Goal: Task Accomplishment & Management: Use online tool/utility

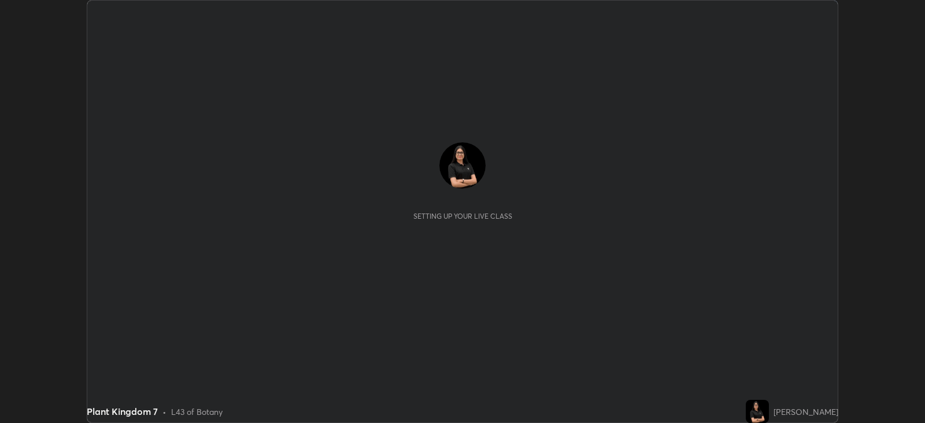
scroll to position [423, 925]
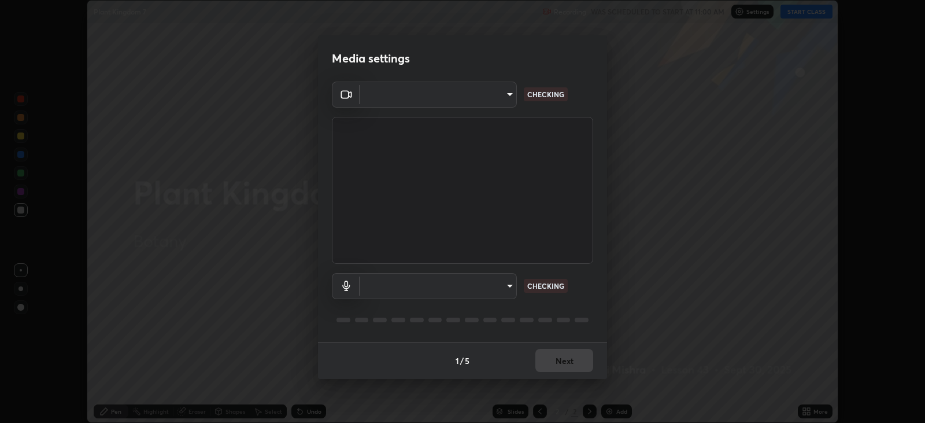
type input "67417adfccfa8b42c30ef4407fe4a6c493a28e79373338af571501226f50bce5"
click at [496, 96] on body "Erase all Plant Kingdom 7 Recording WAS SCHEDULED TO START AT 11:00 AM Settings…" at bounding box center [462, 211] width 925 height 423
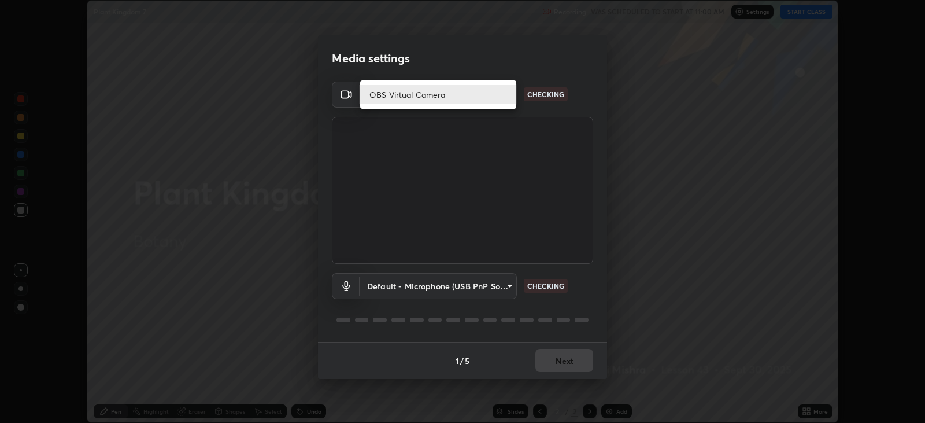
click at [437, 91] on li "OBS Virtual Camera" at bounding box center [438, 94] width 156 height 19
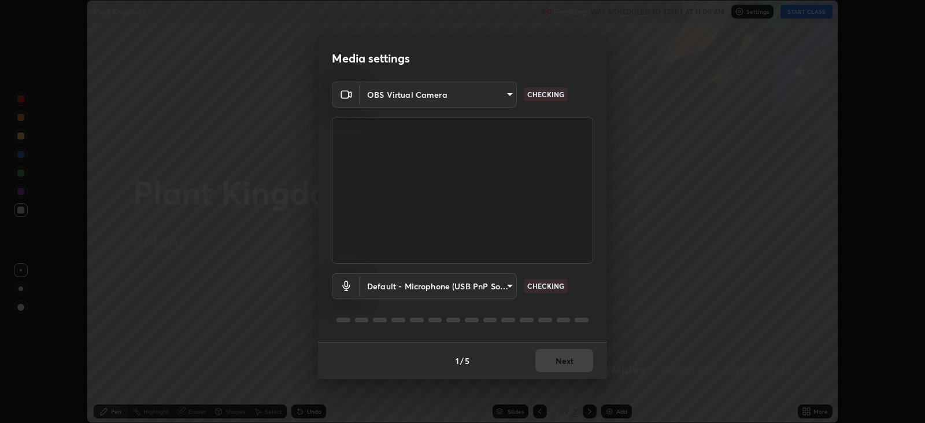
click at [445, 285] on body "Erase all Plant Kingdom 7 Recording WAS SCHEDULED TO START AT 11:00 AM Settings…" at bounding box center [462, 211] width 925 height 423
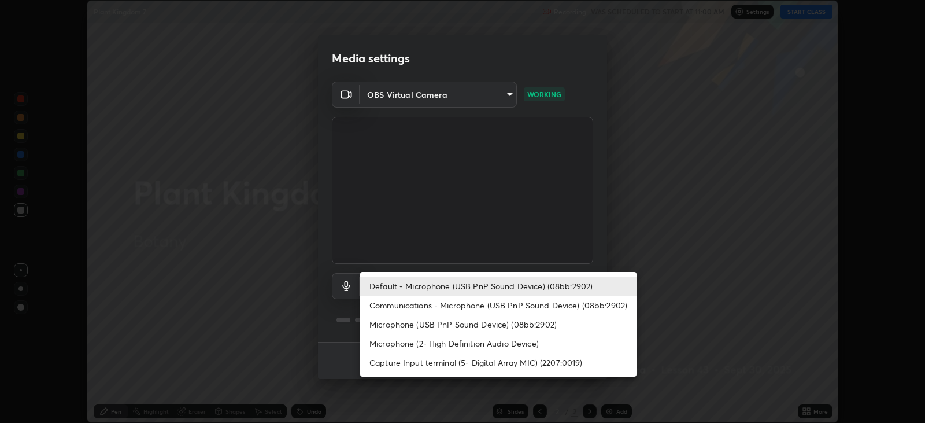
click at [455, 306] on li "Communications - Microphone (USB PnP Sound Device) (08bb:2902)" at bounding box center [498, 305] width 276 height 19
type input "communications"
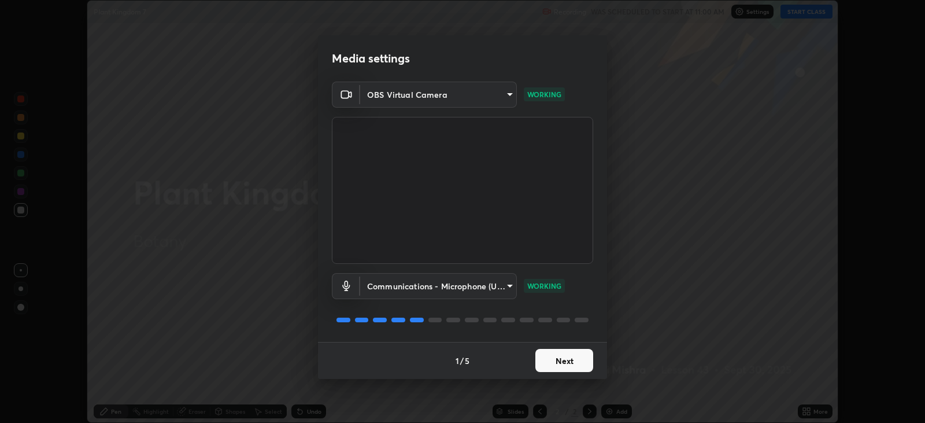
click at [566, 360] on button "Next" at bounding box center [565, 360] width 58 height 23
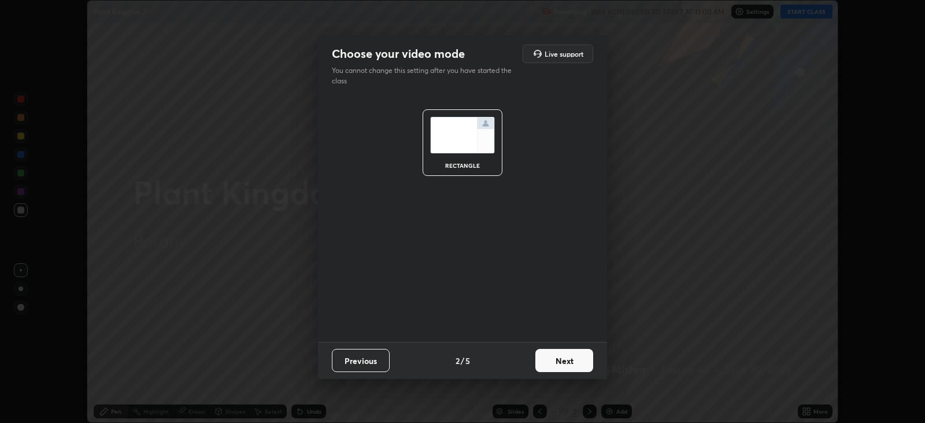
click at [573, 363] on button "Next" at bounding box center [565, 360] width 58 height 23
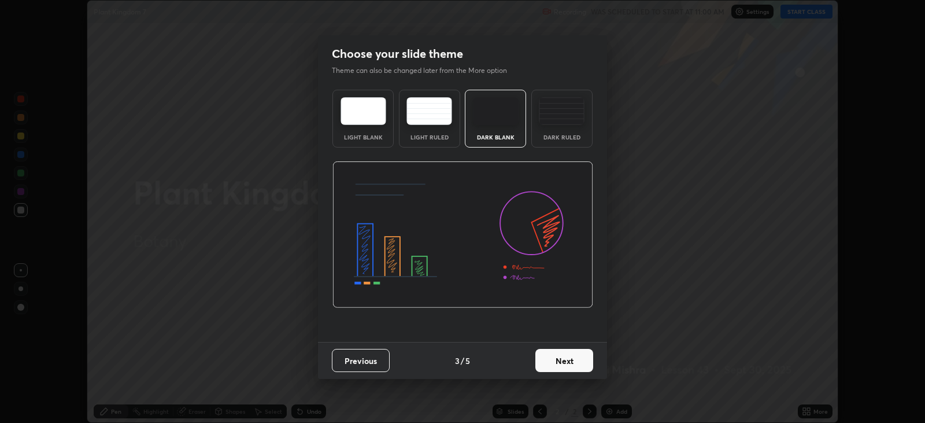
click at [582, 362] on button "Next" at bounding box center [565, 360] width 58 height 23
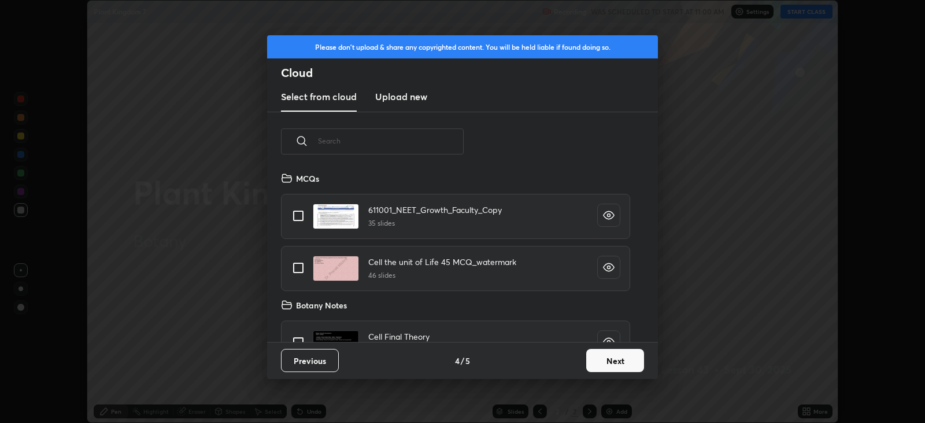
click at [626, 360] on button "Next" at bounding box center [615, 360] width 58 height 23
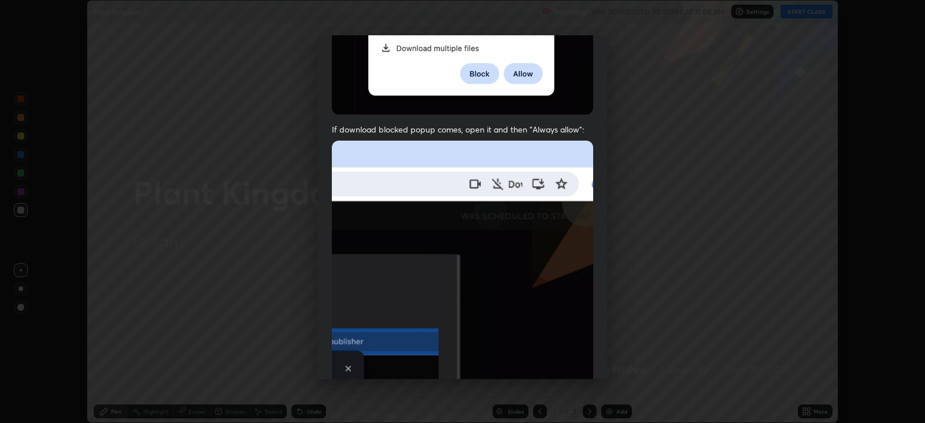
scroll to position [234, 0]
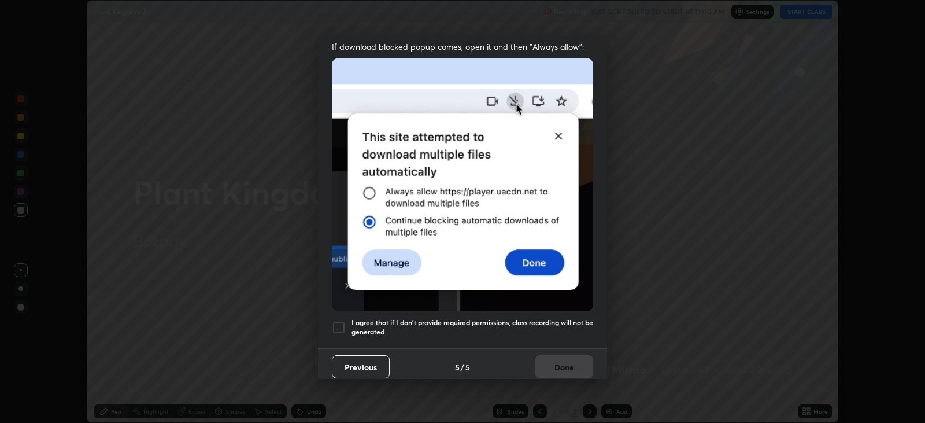
click at [336, 326] on div at bounding box center [339, 327] width 14 height 14
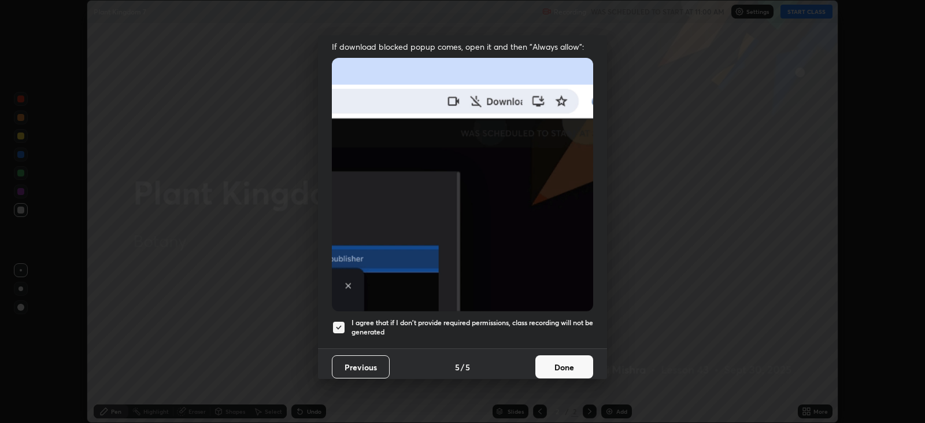
click at [563, 363] on button "Done" at bounding box center [565, 366] width 58 height 23
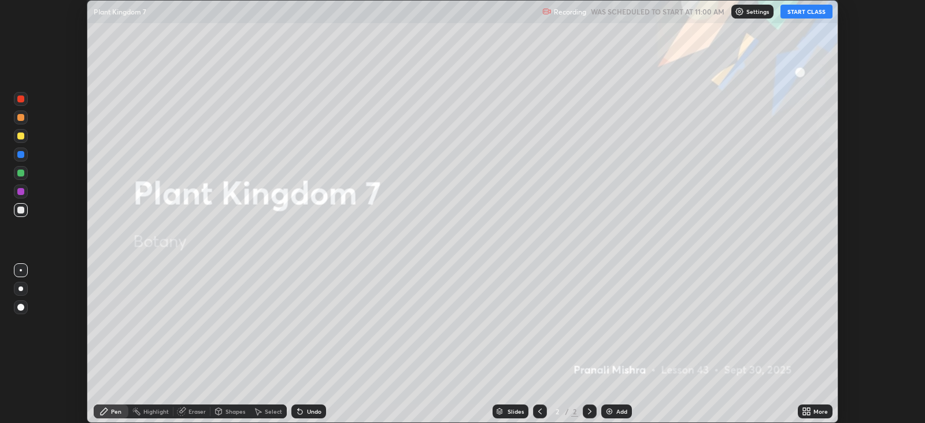
click at [804, 10] on button "START CLASS" at bounding box center [807, 12] width 52 height 14
click at [815, 412] on div "More" at bounding box center [821, 411] width 14 height 6
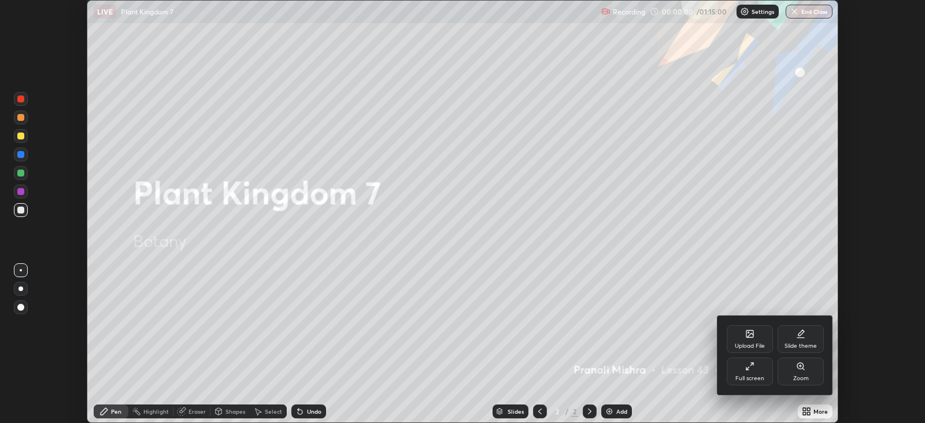
click at [751, 335] on icon at bounding box center [750, 333] width 7 height 7
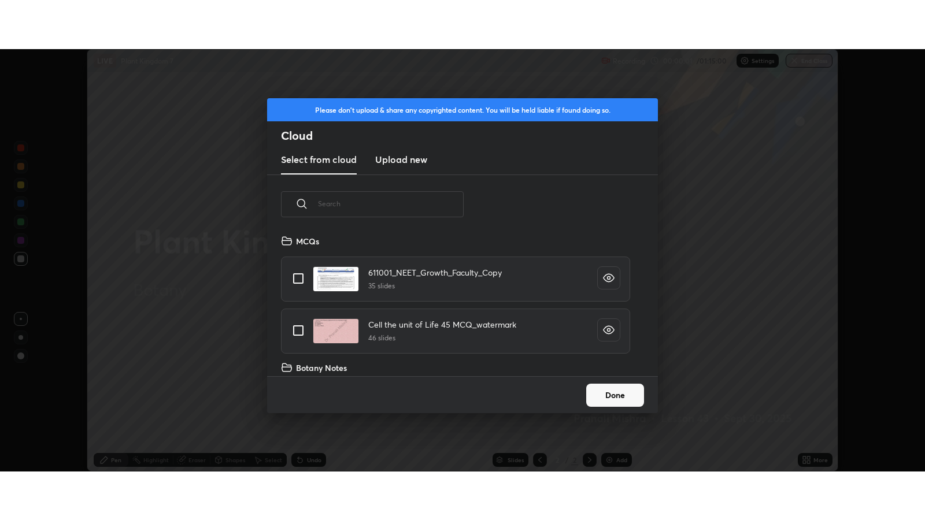
scroll to position [142, 371]
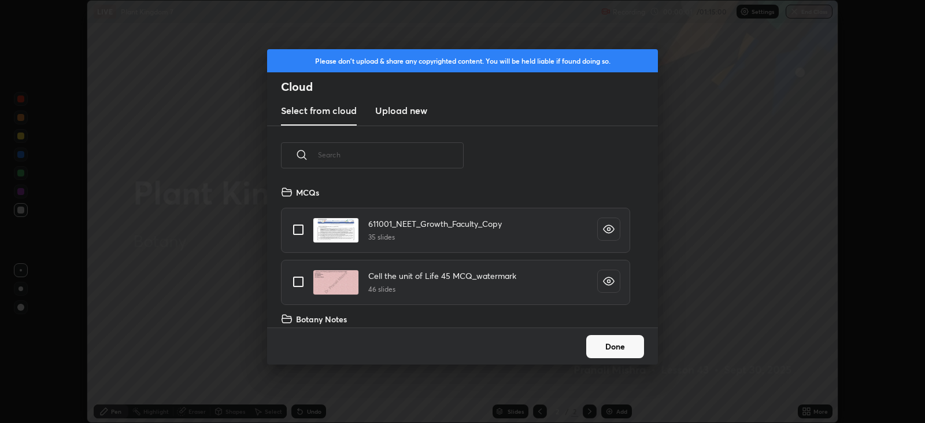
click at [415, 170] on input "text" at bounding box center [391, 154] width 146 height 49
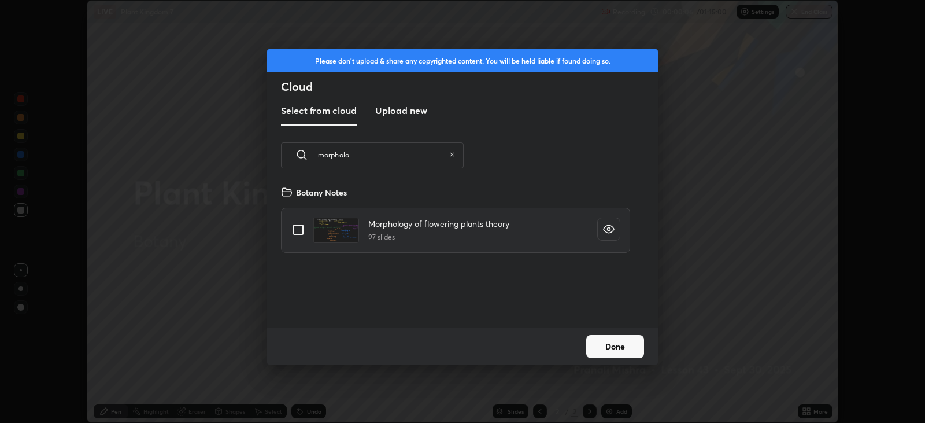
type input "morpholo"
click at [293, 229] on input "grid" at bounding box center [298, 229] width 24 height 24
checkbox input "true"
click at [634, 347] on button "Done" at bounding box center [615, 346] width 58 height 23
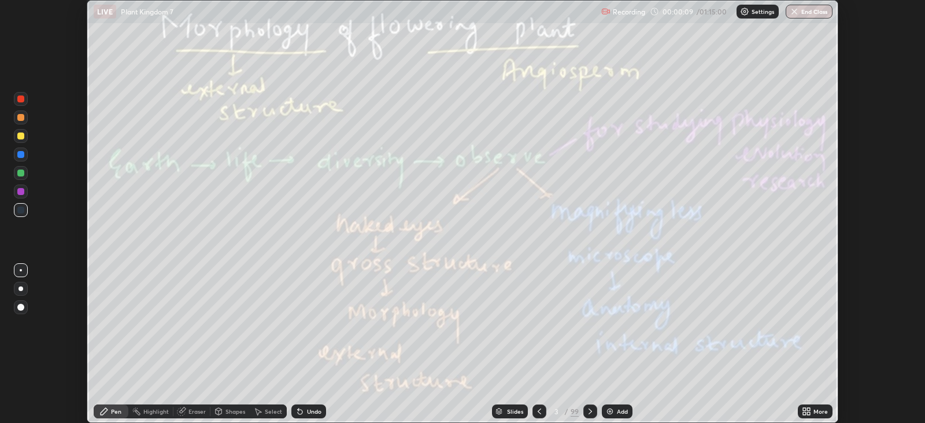
click at [804, 408] on icon at bounding box center [804, 409] width 3 height 3
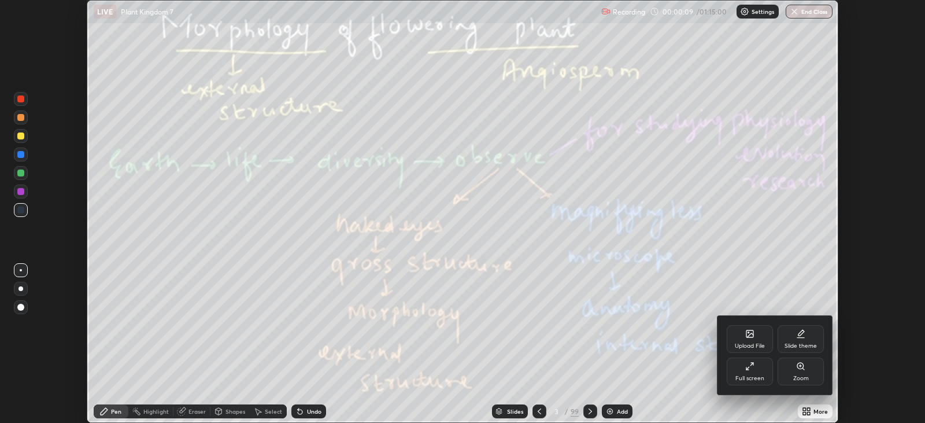
click at [745, 368] on div "Full screen" at bounding box center [750, 371] width 46 height 28
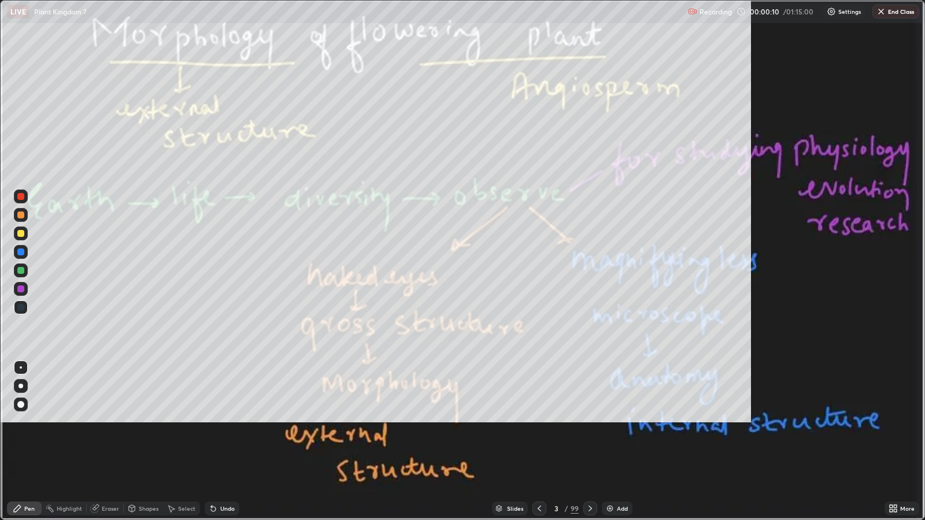
scroll to position [520, 925]
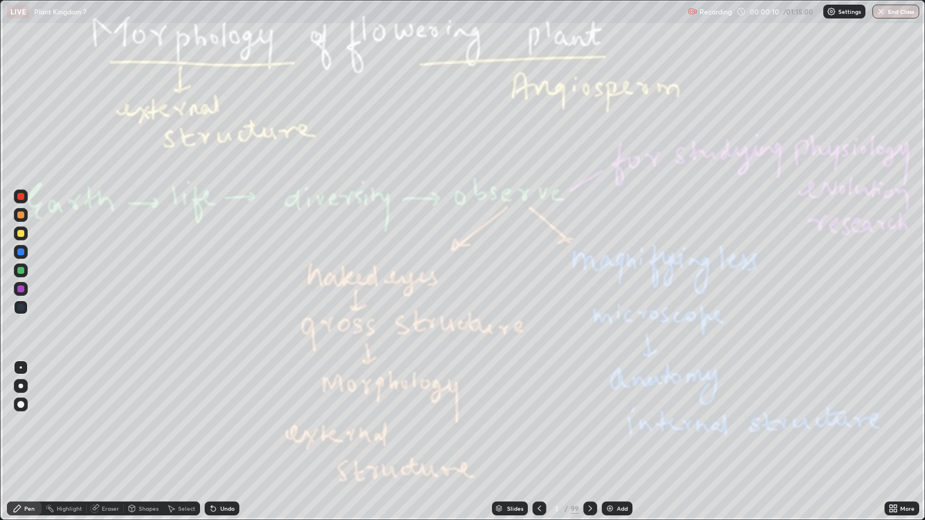
click at [540, 422] on icon at bounding box center [539, 508] width 9 height 9
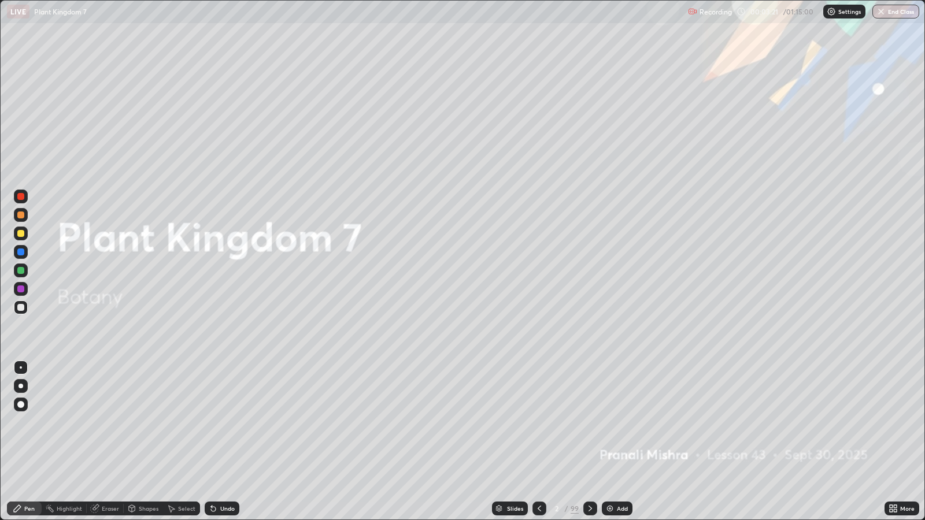
click at [21, 405] on div at bounding box center [20, 404] width 7 height 7
click at [22, 268] on div at bounding box center [20, 270] width 7 height 7
click at [626, 422] on div "Add" at bounding box center [617, 509] width 31 height 14
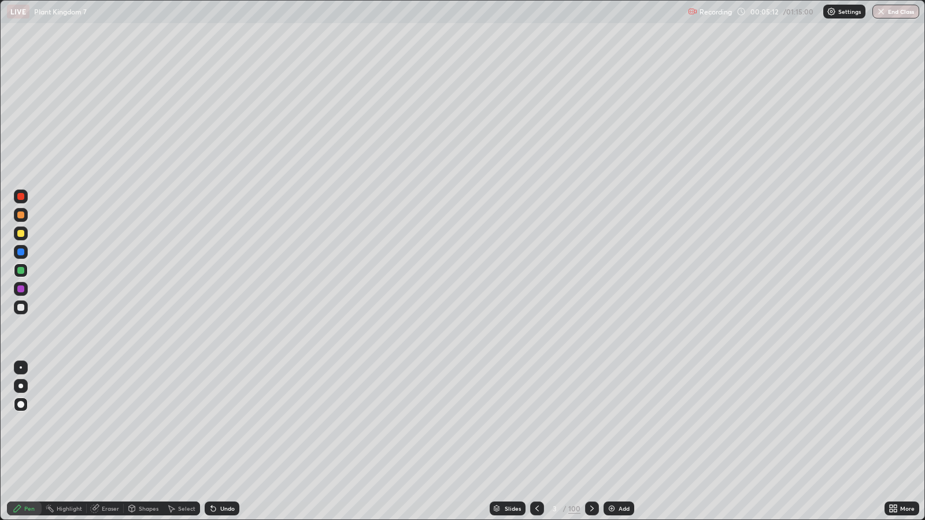
click at [21, 308] on div at bounding box center [20, 307] width 7 height 7
click at [590, 422] on icon at bounding box center [592, 508] width 9 height 9
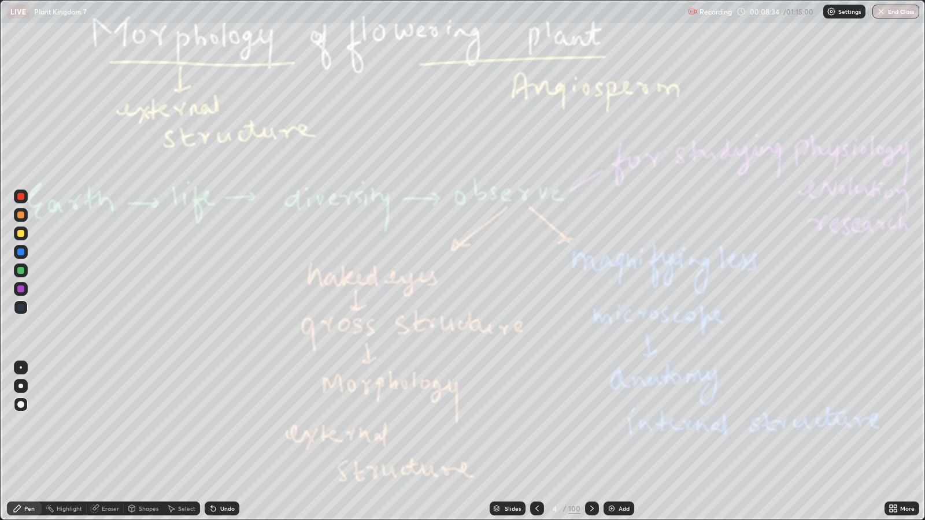
click at [18, 274] on div at bounding box center [20, 270] width 7 height 7
click at [589, 422] on icon at bounding box center [592, 508] width 9 height 9
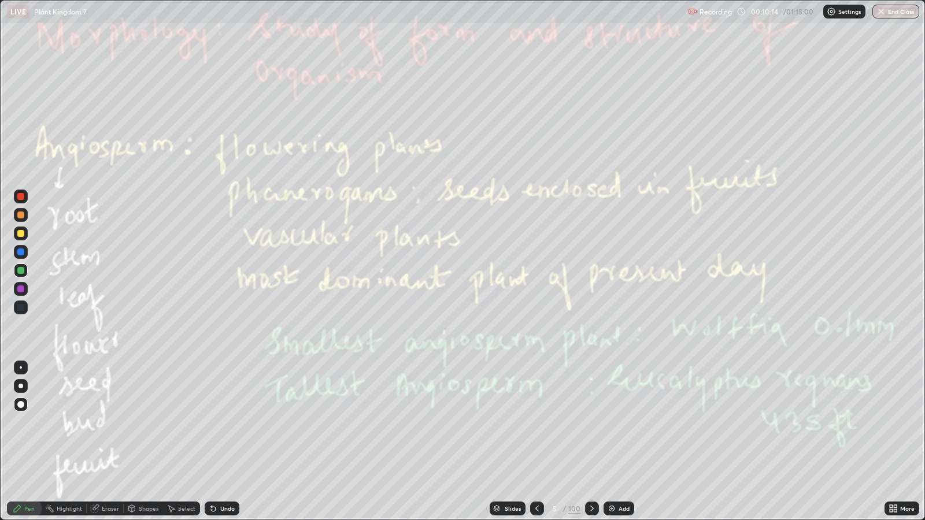
click at [536, 422] on icon at bounding box center [537, 509] width 3 height 6
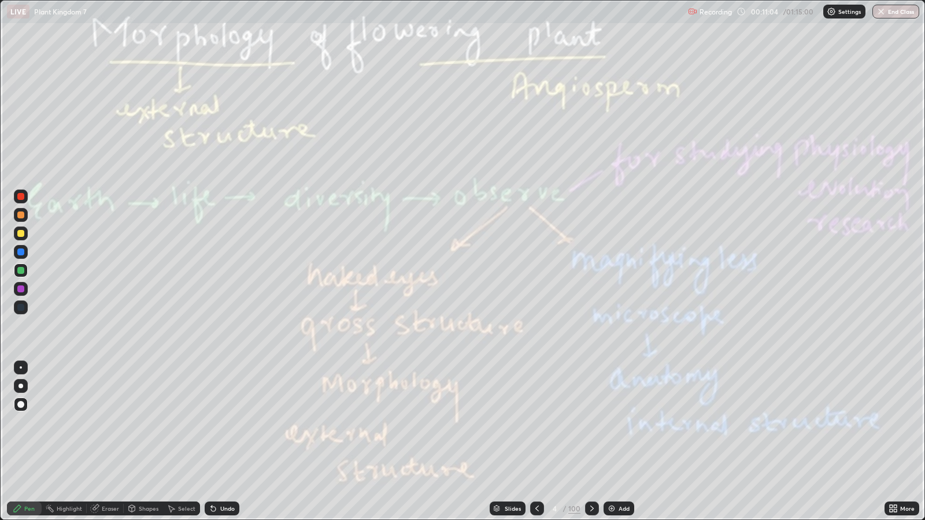
click at [590, 422] on icon at bounding box center [592, 508] width 9 height 9
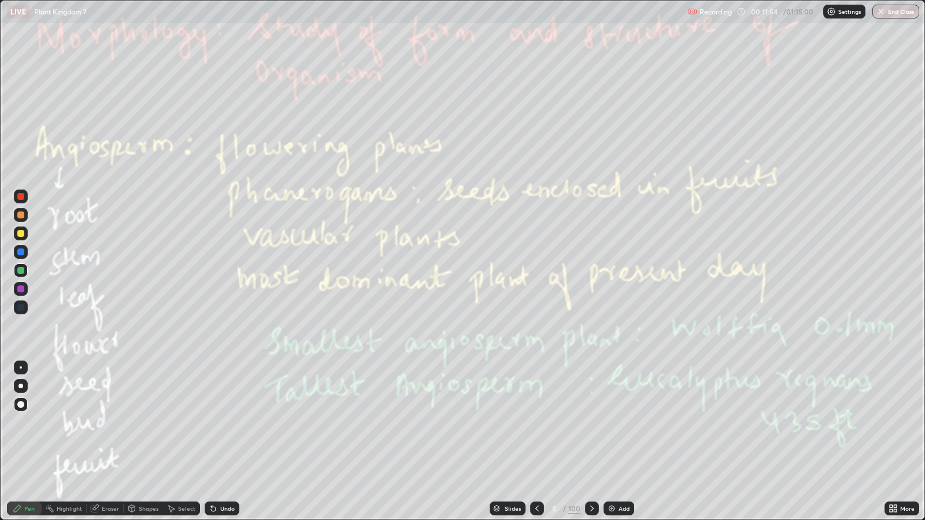
click at [590, 422] on icon at bounding box center [592, 508] width 9 height 9
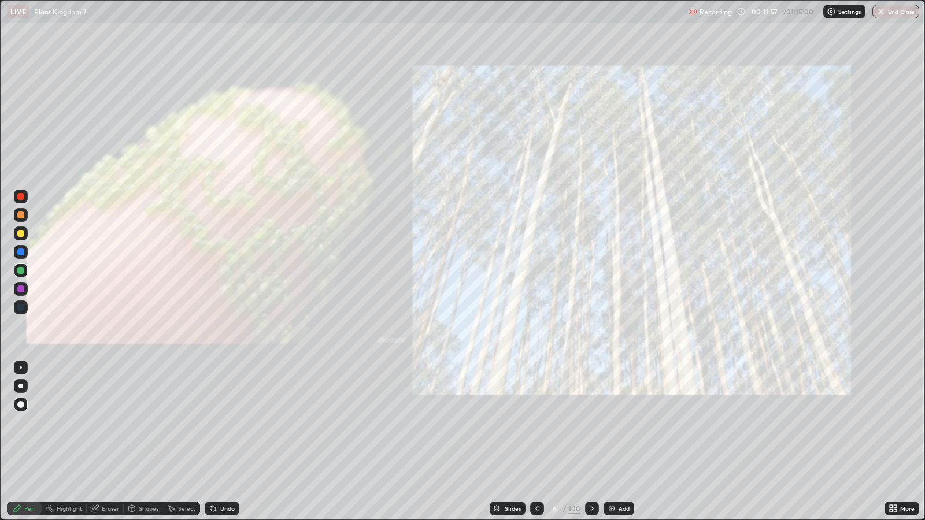
click at [592, 422] on icon at bounding box center [592, 508] width 9 height 9
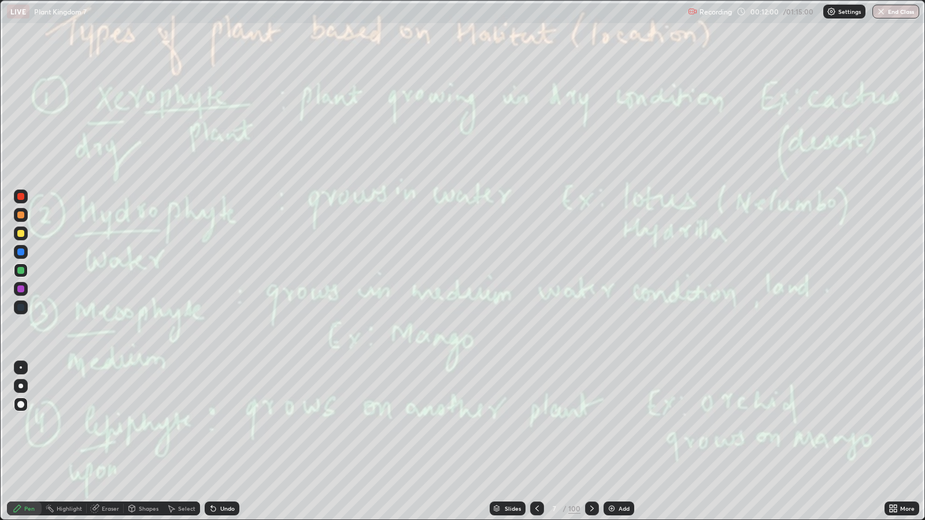
click at [595, 422] on div at bounding box center [592, 509] width 14 height 14
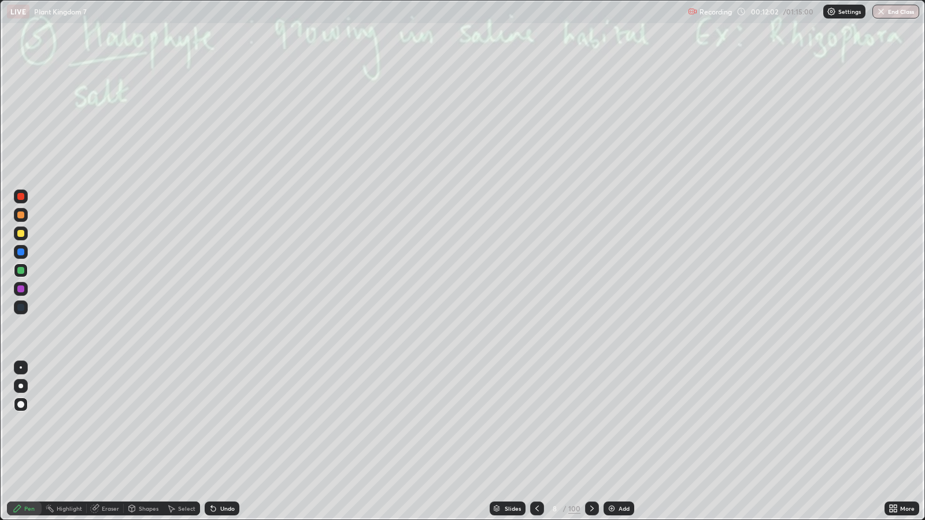
click at [591, 422] on div at bounding box center [592, 509] width 14 height 14
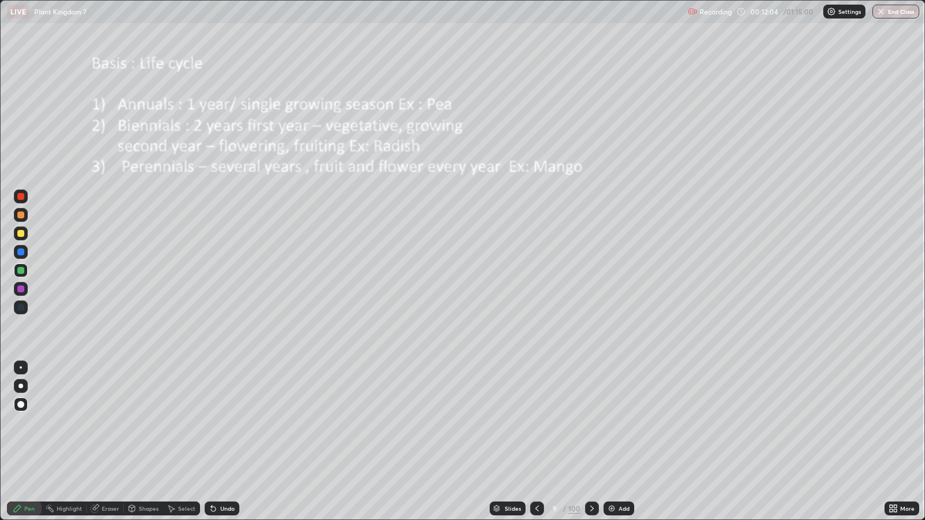
click at [574, 422] on div "100" at bounding box center [574, 509] width 12 height 10
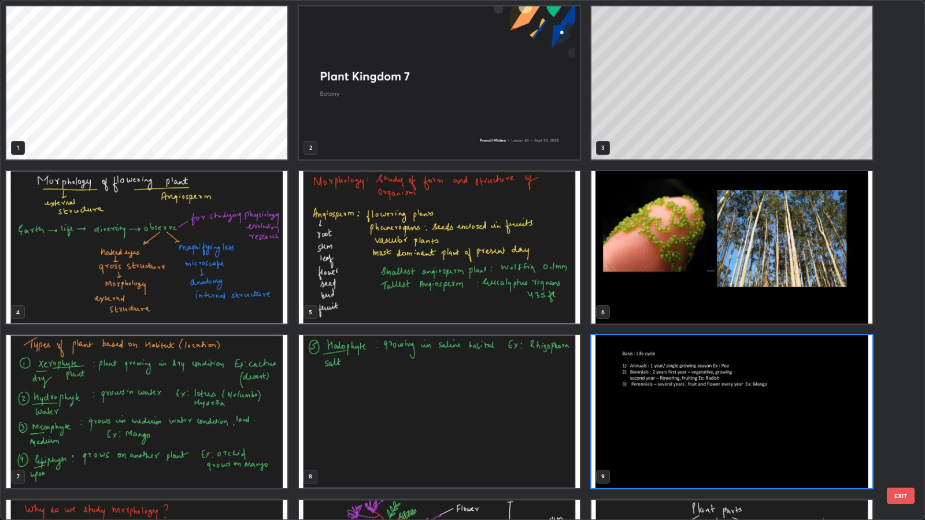
scroll to position [516, 918]
click at [266, 300] on img "grid" at bounding box center [146, 247] width 281 height 153
click at [265, 298] on img "grid" at bounding box center [146, 247] width 281 height 153
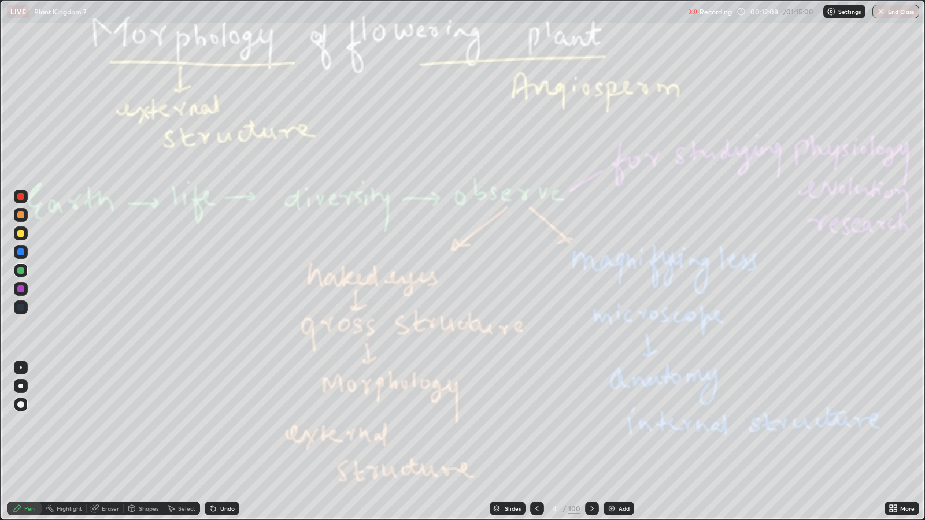
click at [268, 296] on img "grid" at bounding box center [146, 247] width 281 height 153
click at [590, 422] on div at bounding box center [592, 508] width 14 height 23
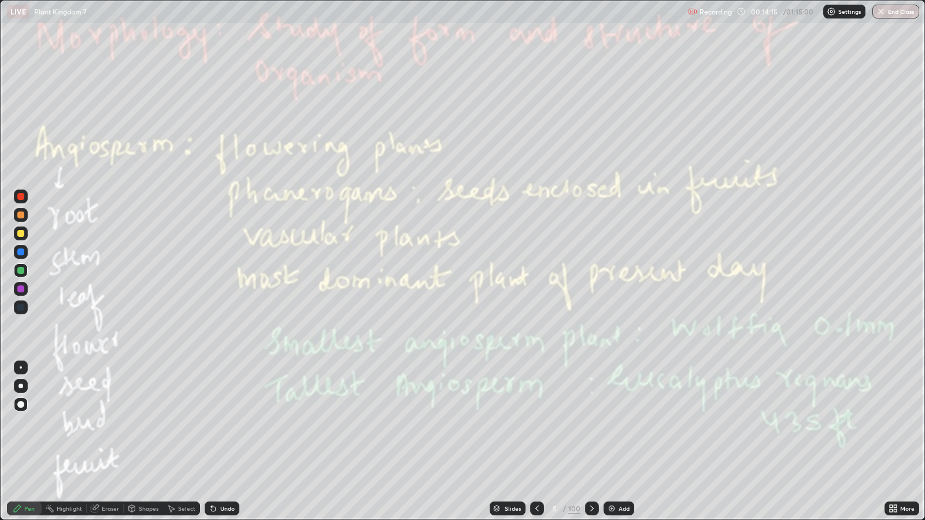
click at [589, 422] on icon at bounding box center [592, 508] width 9 height 9
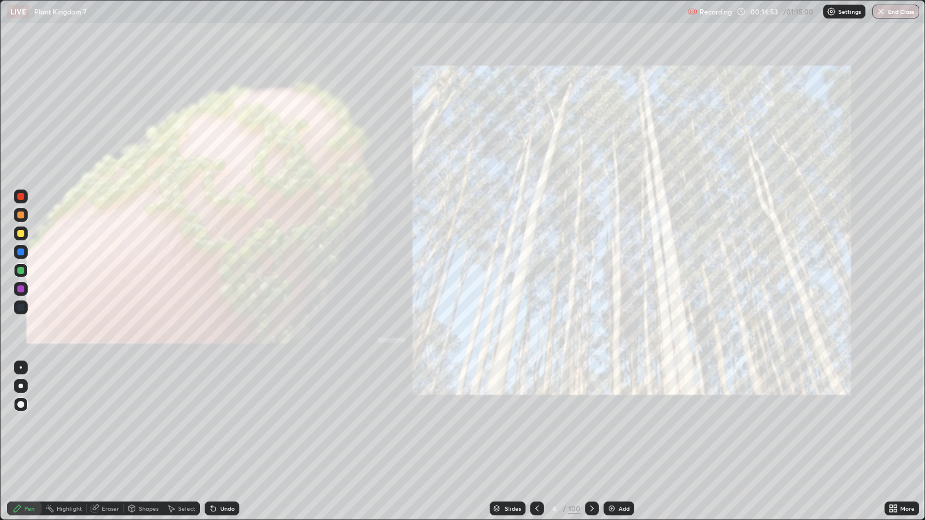
click at [589, 422] on icon at bounding box center [592, 508] width 9 height 9
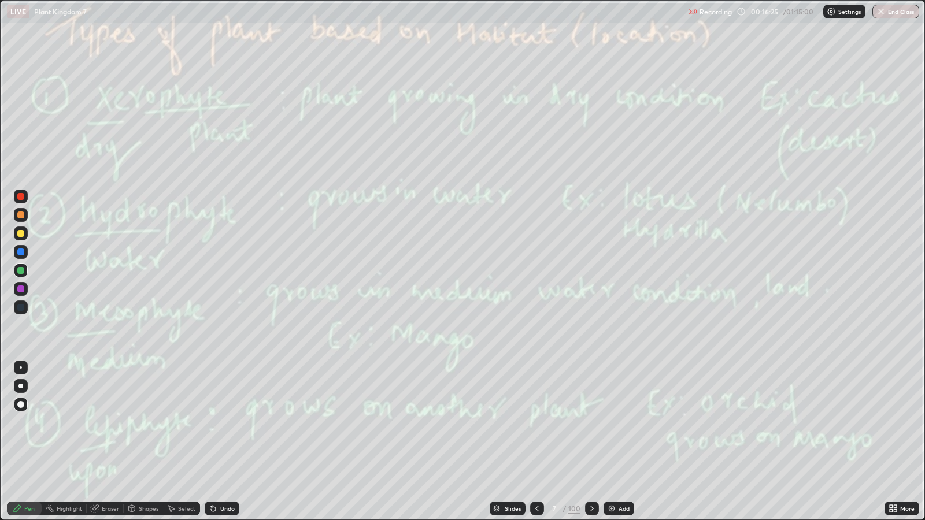
click at [592, 422] on icon at bounding box center [591, 509] width 3 height 6
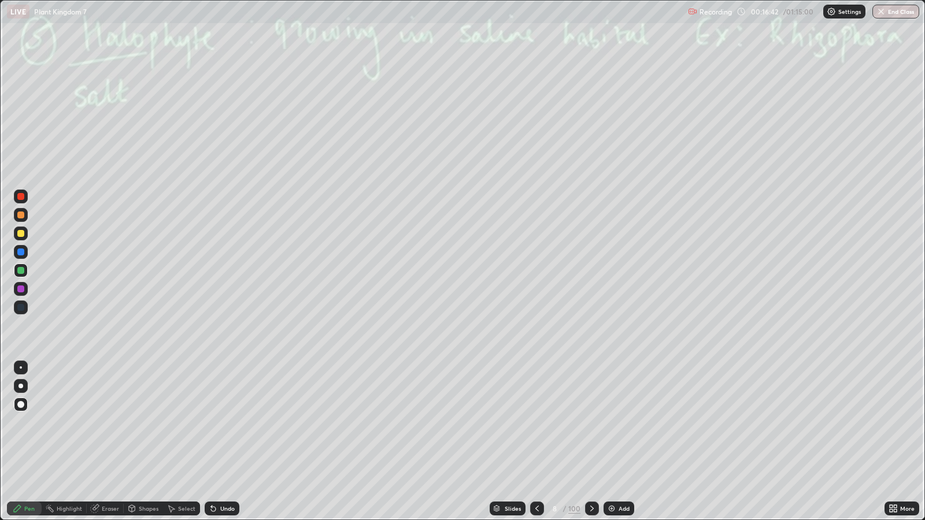
click at [590, 422] on icon at bounding box center [592, 508] width 9 height 9
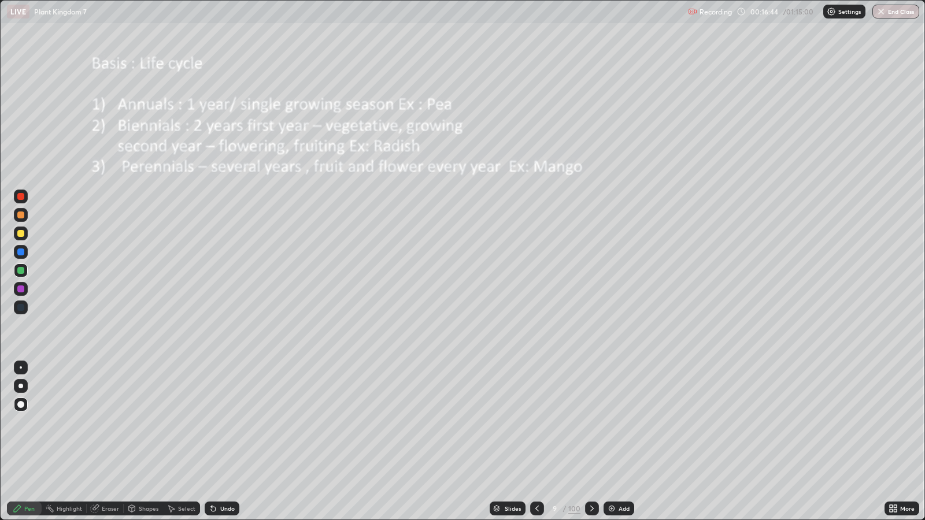
click at [891, 422] on icon at bounding box center [891, 506] width 3 height 3
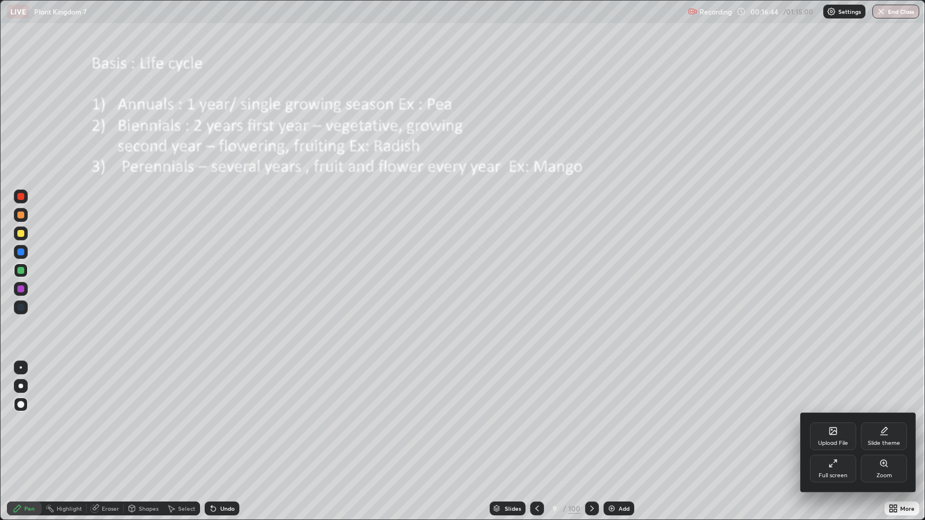
click at [870, 422] on div "Zoom" at bounding box center [884, 469] width 46 height 28
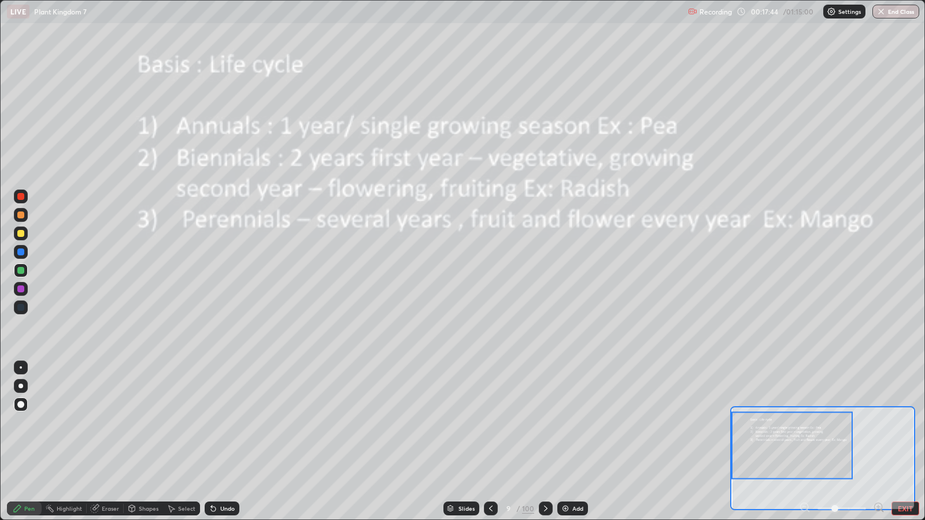
click at [490, 422] on icon at bounding box center [490, 508] width 9 height 9
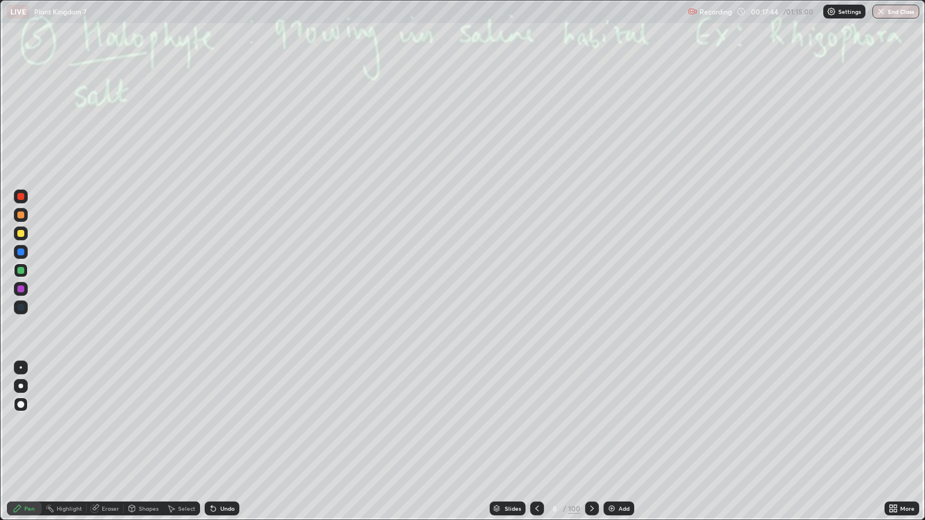
click at [498, 422] on icon at bounding box center [496, 508] width 7 height 7
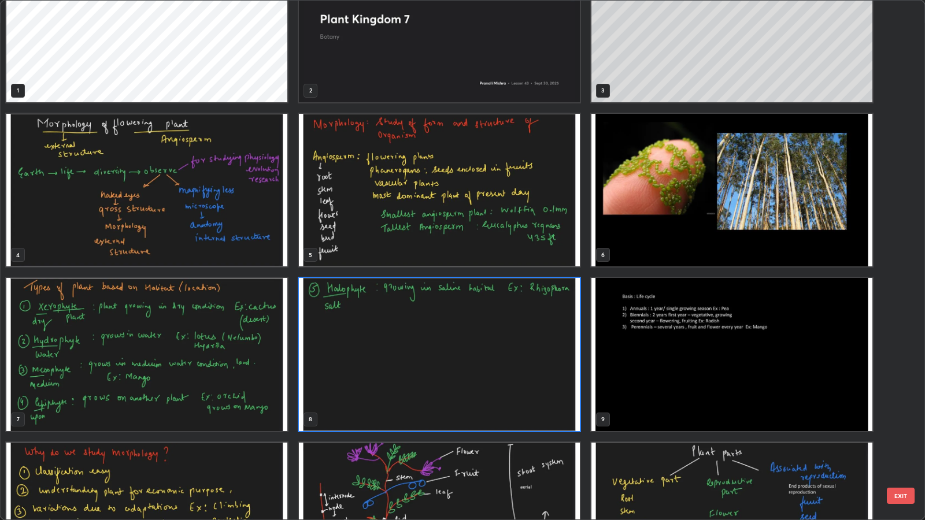
scroll to position [71, 0]
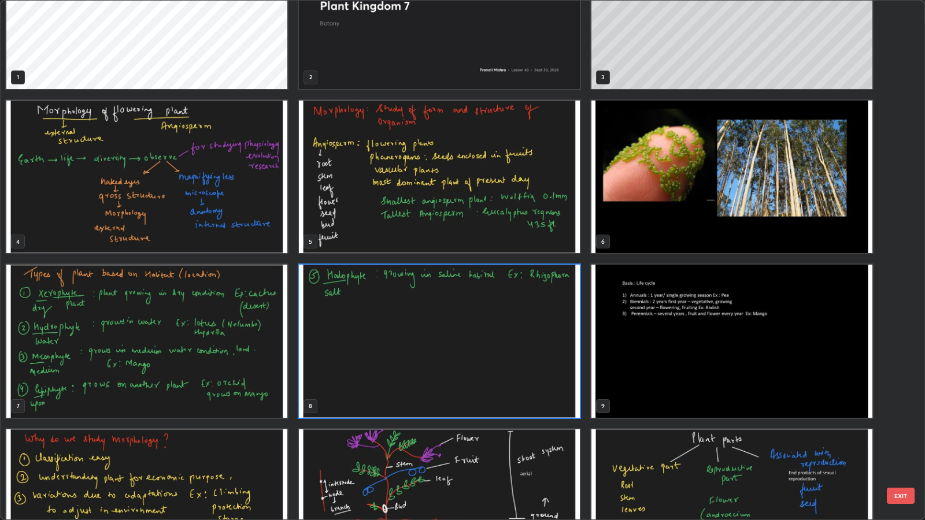
click at [269, 367] on img "grid" at bounding box center [146, 341] width 281 height 153
click at [274, 364] on img "grid" at bounding box center [146, 341] width 281 height 153
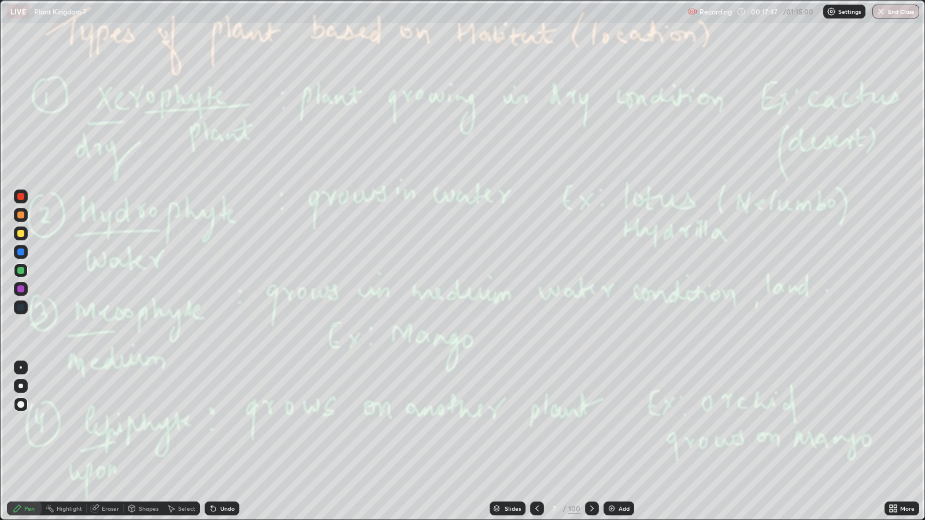
click at [278, 360] on img "grid" at bounding box center [146, 341] width 281 height 153
click at [590, 422] on icon at bounding box center [592, 508] width 9 height 9
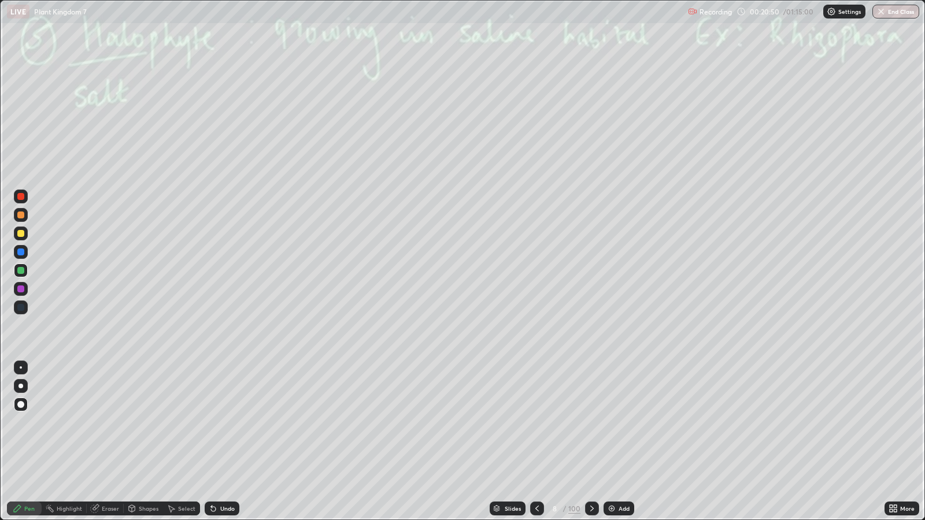
click at [590, 422] on icon at bounding box center [592, 508] width 9 height 9
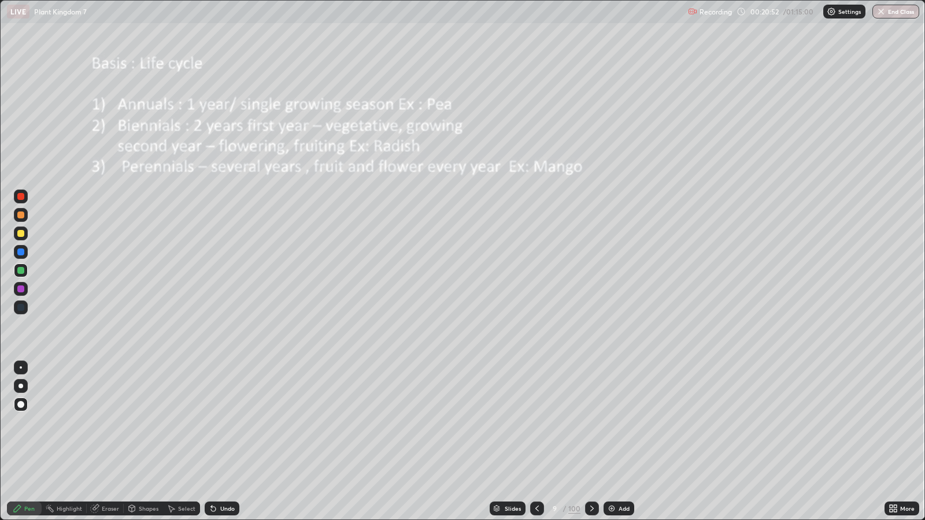
click at [907, 422] on div "More" at bounding box center [907, 509] width 14 height 6
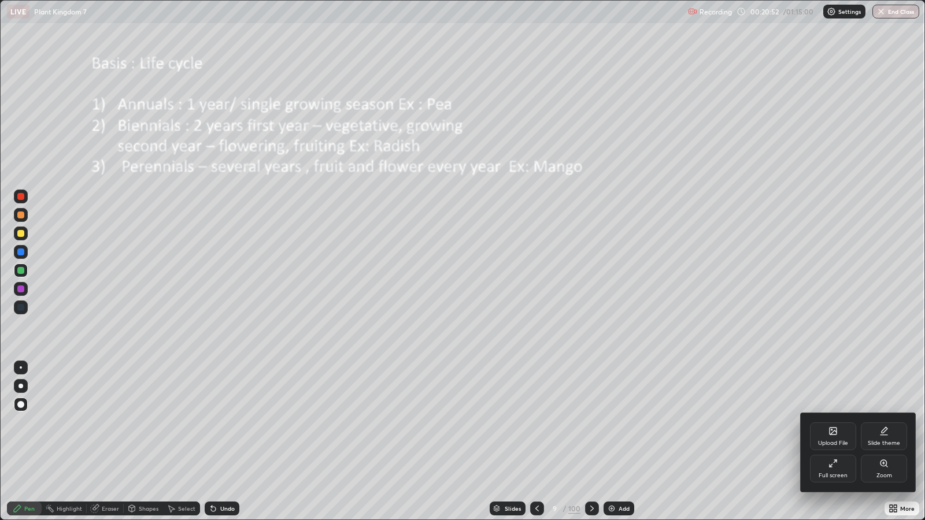
click at [879, 422] on div "Zoom" at bounding box center [884, 469] width 46 height 28
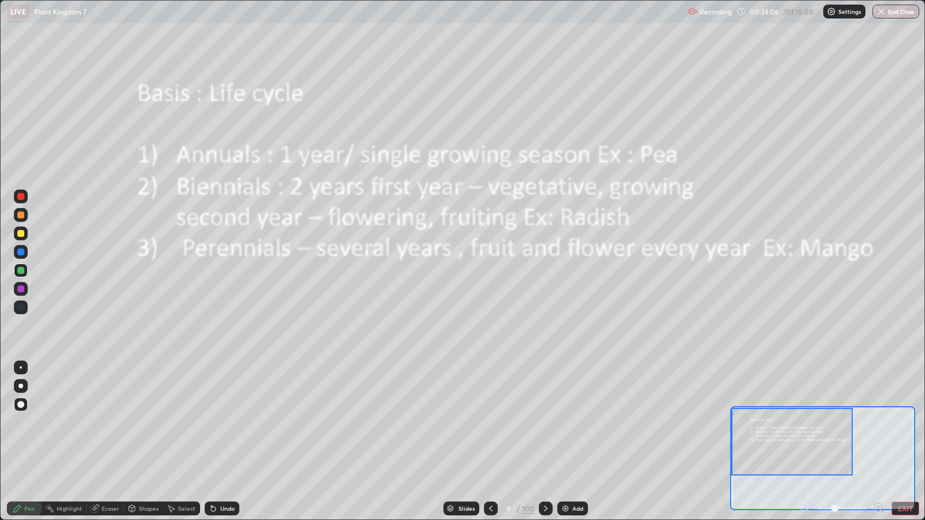
click at [913, 422] on button "EXIT" at bounding box center [906, 509] width 28 height 14
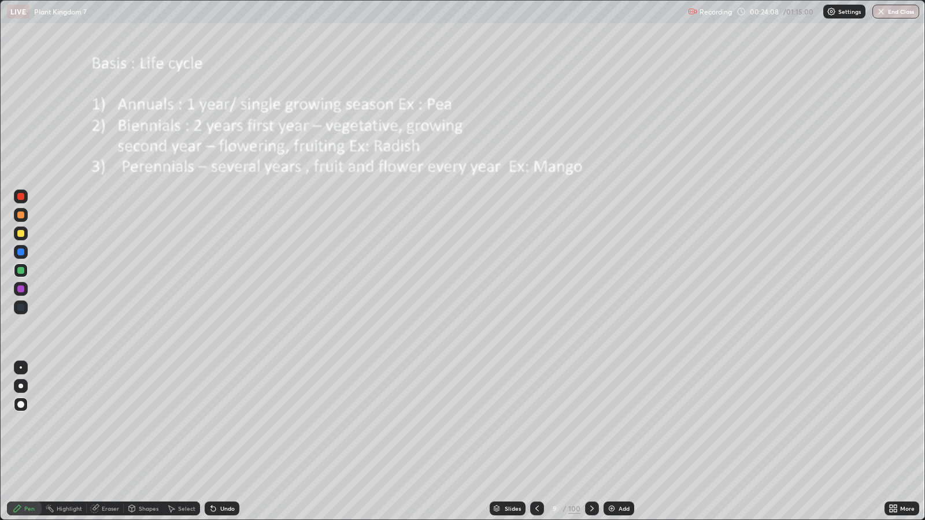
click at [590, 422] on icon at bounding box center [592, 508] width 9 height 9
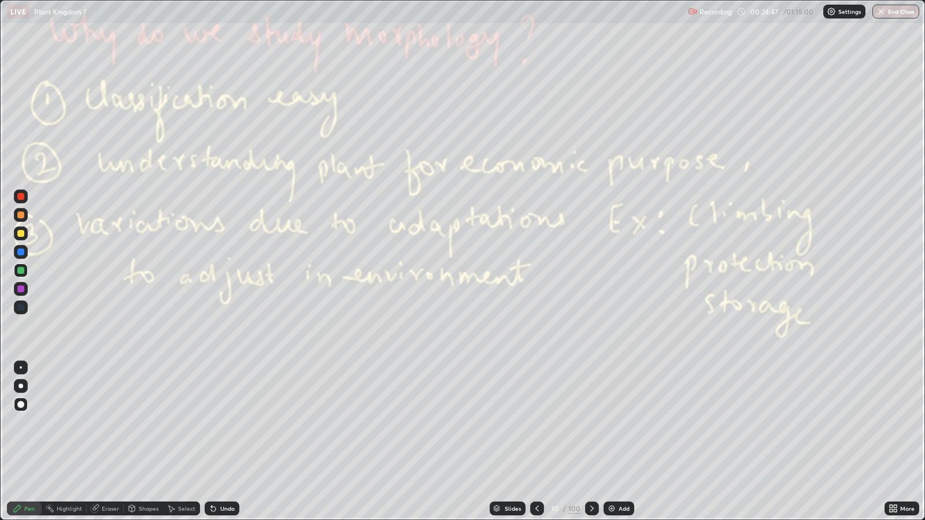
click at [592, 422] on div at bounding box center [592, 509] width 14 height 14
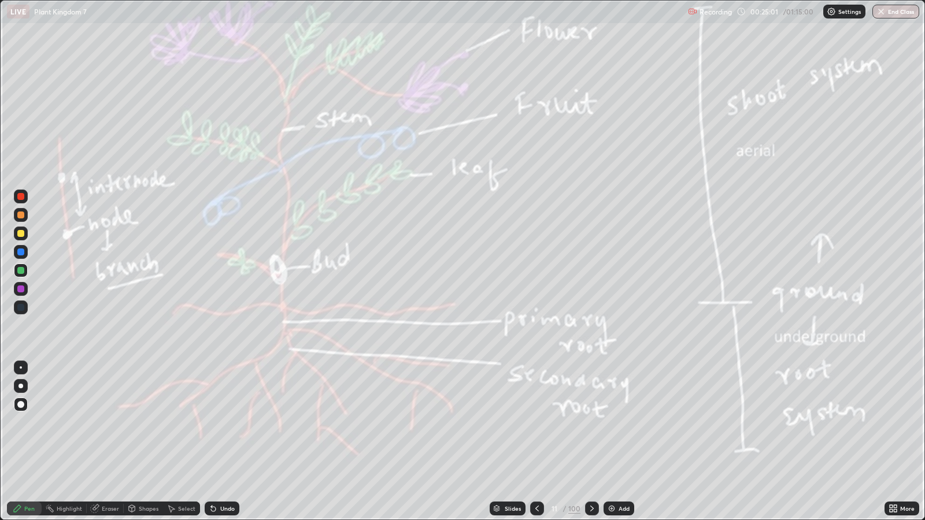
click at [590, 422] on icon at bounding box center [592, 508] width 9 height 9
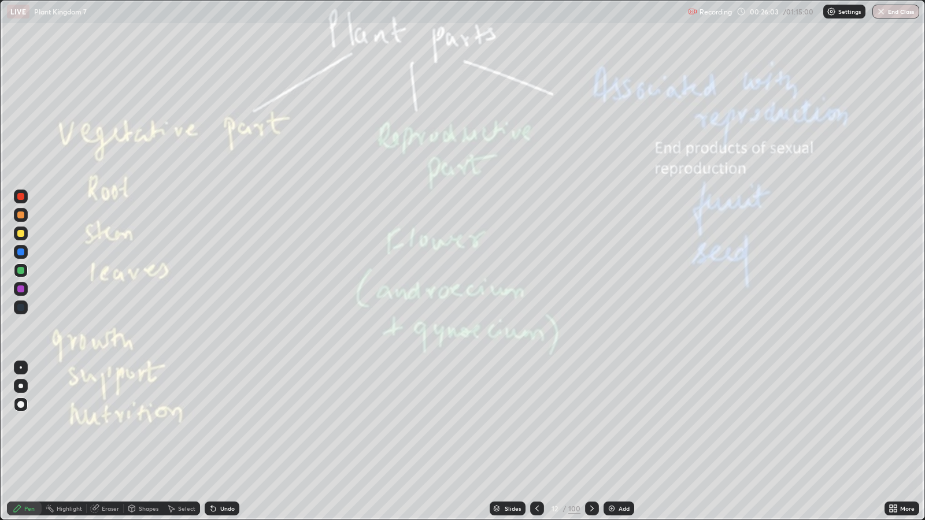
click at [590, 422] on icon at bounding box center [592, 508] width 9 height 9
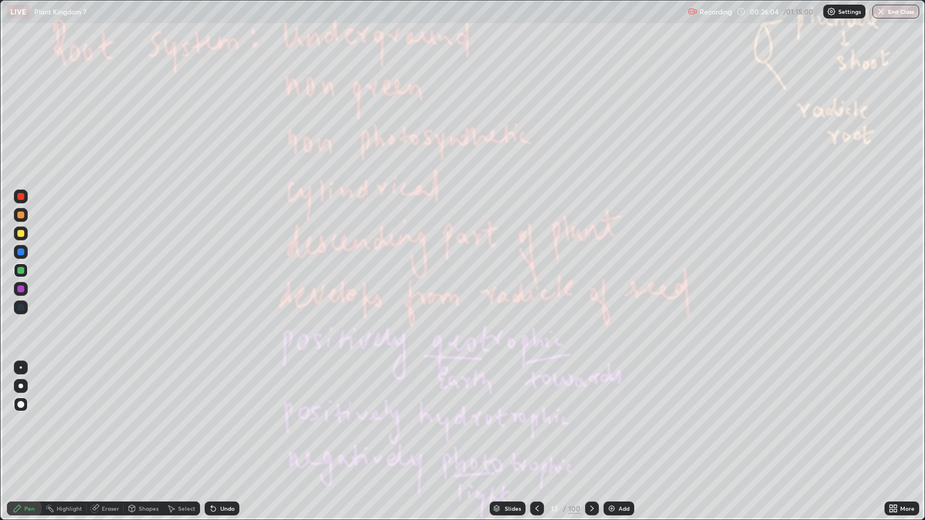
click at [537, 422] on icon at bounding box center [537, 509] width 3 height 6
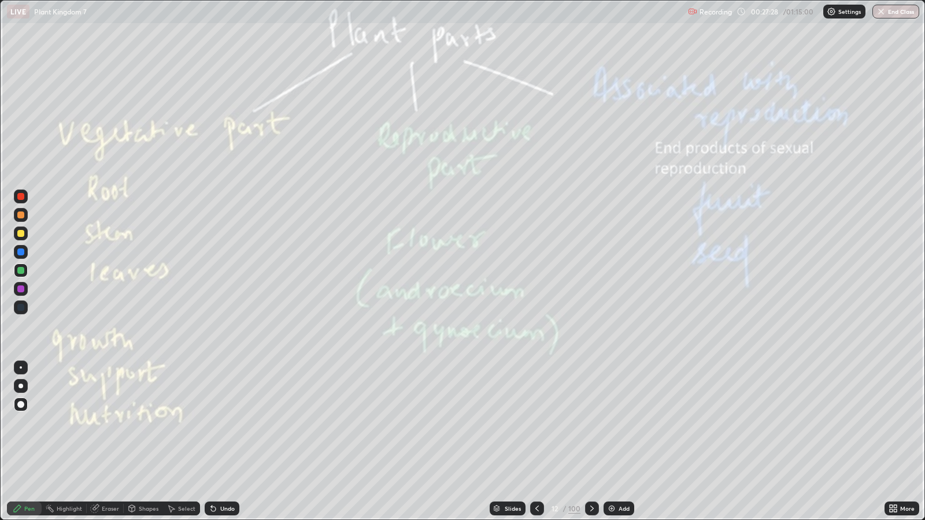
click at [589, 422] on icon at bounding box center [592, 508] width 9 height 9
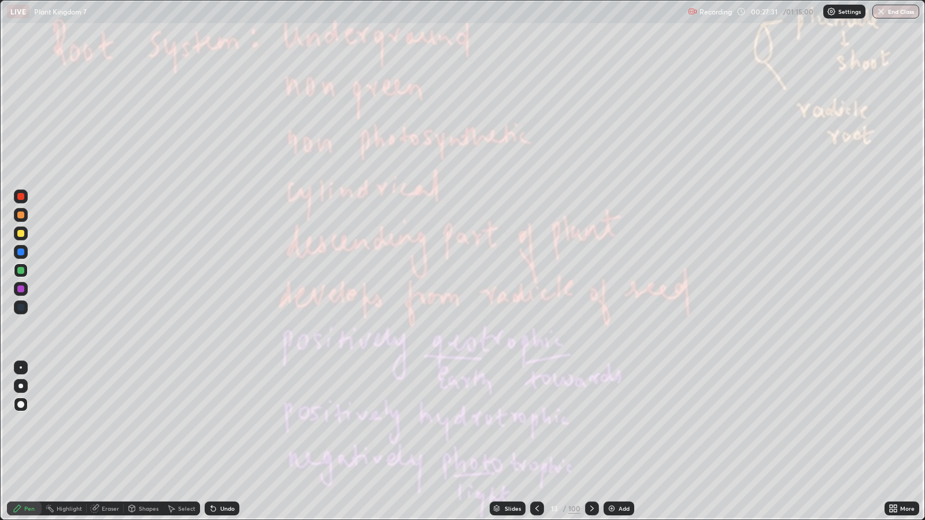
click at [573, 422] on div "100" at bounding box center [574, 509] width 12 height 10
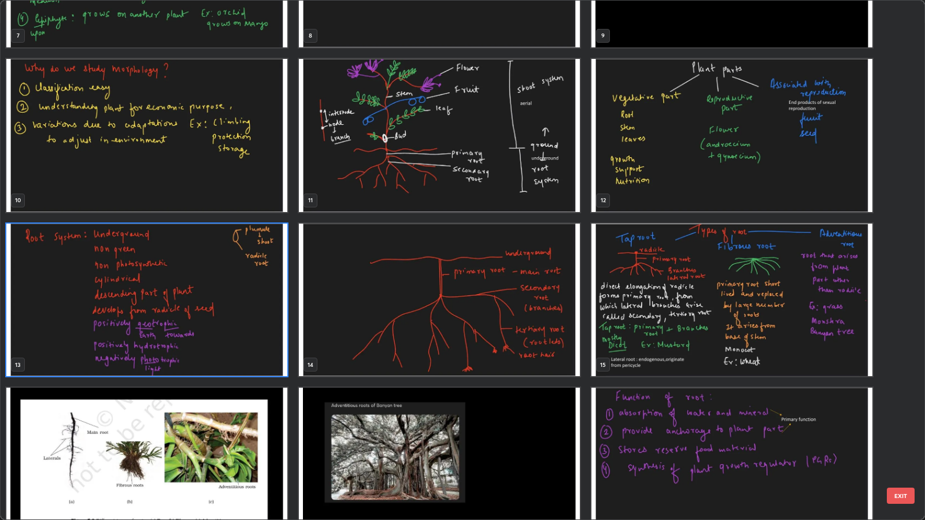
scroll to position [438, 0]
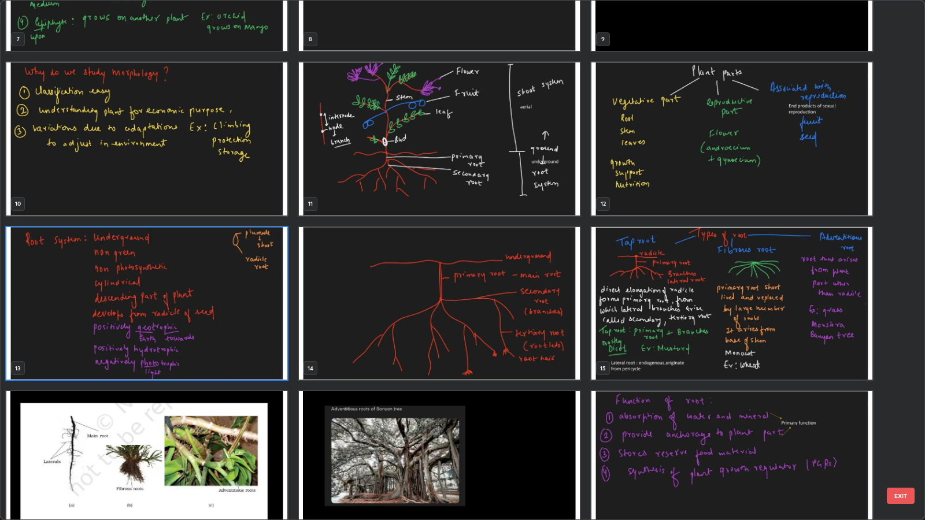
click at [668, 190] on img "grid" at bounding box center [732, 138] width 281 height 153
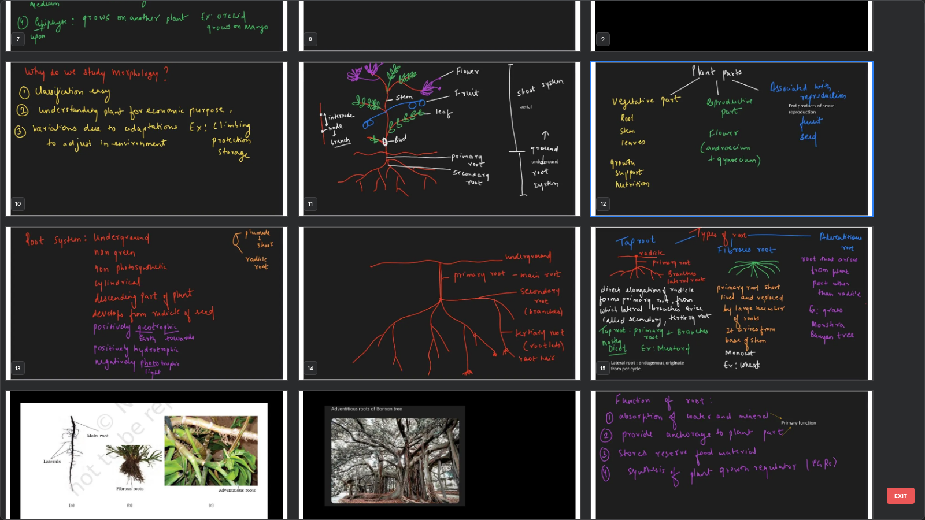
click at [672, 190] on img "grid" at bounding box center [732, 138] width 281 height 153
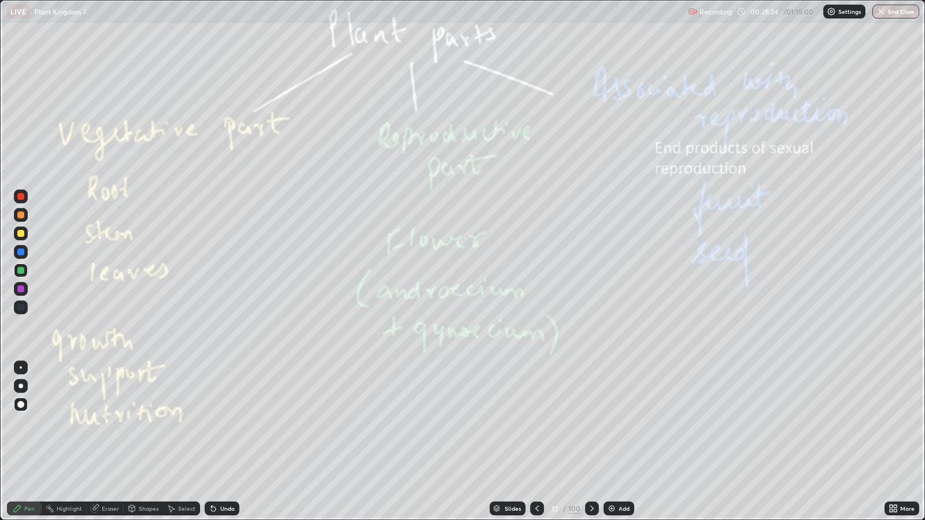
click at [590, 422] on icon at bounding box center [592, 508] width 9 height 9
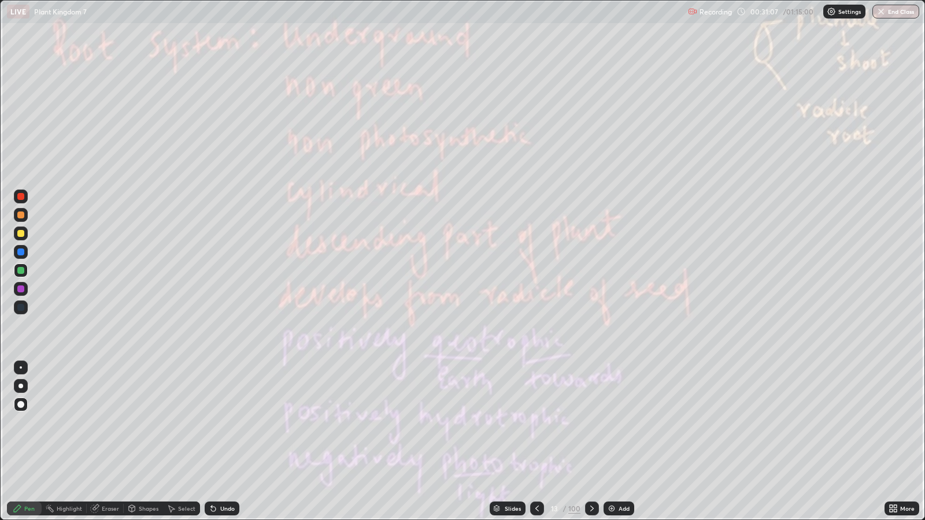
click at [590, 422] on icon at bounding box center [592, 508] width 9 height 9
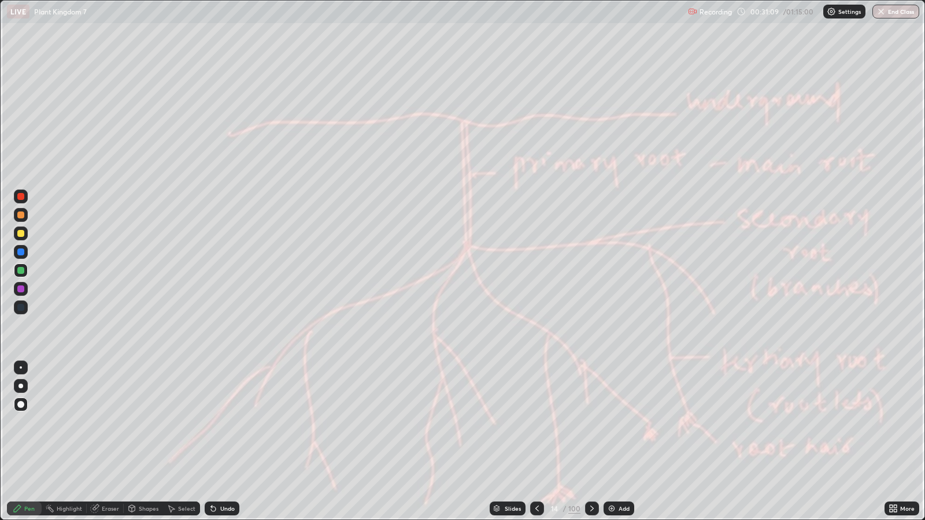
click at [590, 422] on icon at bounding box center [592, 508] width 9 height 9
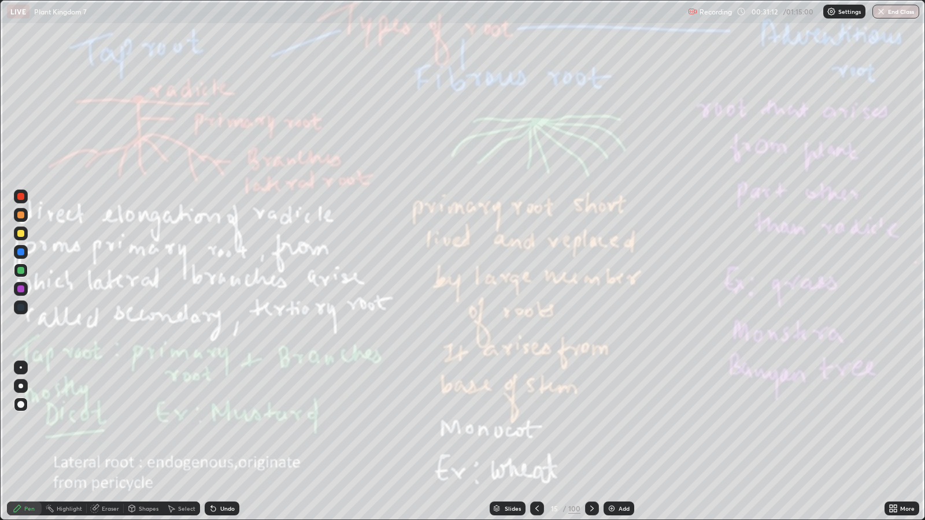
click at [538, 422] on icon at bounding box center [537, 508] width 9 height 9
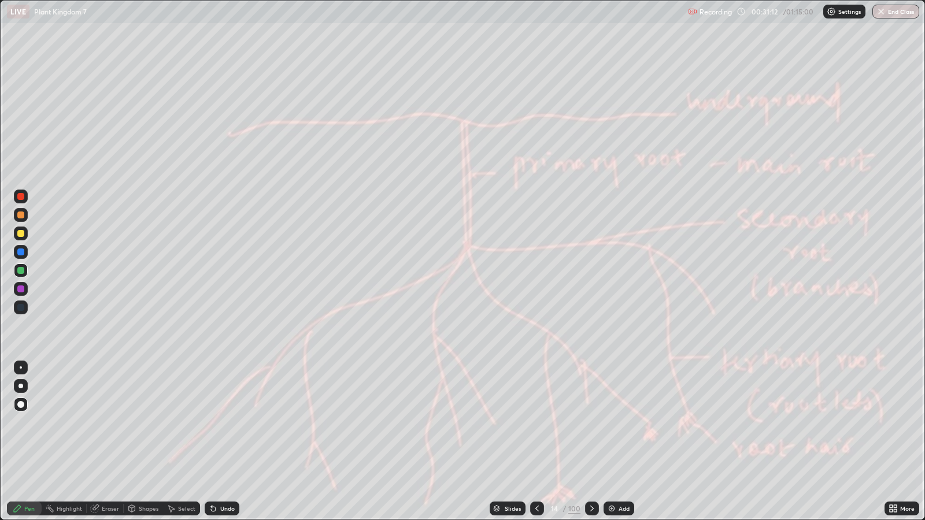
click at [630, 422] on div "Add" at bounding box center [619, 509] width 31 height 14
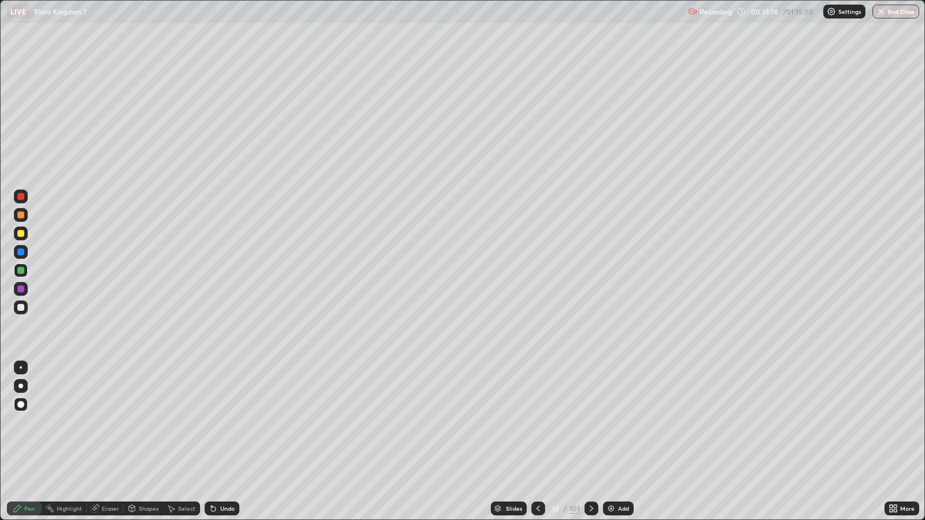
click at [18, 216] on div at bounding box center [20, 215] width 7 height 7
click at [19, 274] on div at bounding box center [20, 270] width 7 height 7
click at [227, 422] on div "Undo" at bounding box center [227, 509] width 14 height 6
click at [230, 422] on div "Undo" at bounding box center [227, 509] width 14 height 6
click at [626, 422] on div "Add" at bounding box center [618, 509] width 31 height 14
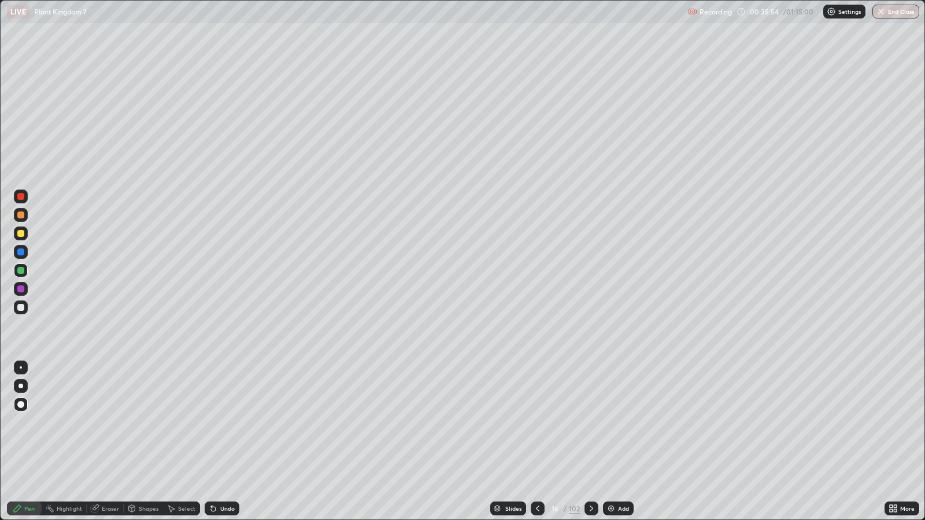
click at [24, 234] on div at bounding box center [21, 234] width 14 height 14
click at [628, 422] on div "Add" at bounding box center [623, 509] width 11 height 6
click at [21, 215] on div at bounding box center [20, 215] width 7 height 7
click at [20, 308] on div at bounding box center [20, 307] width 7 height 7
click at [630, 422] on div "Add" at bounding box center [619, 509] width 31 height 14
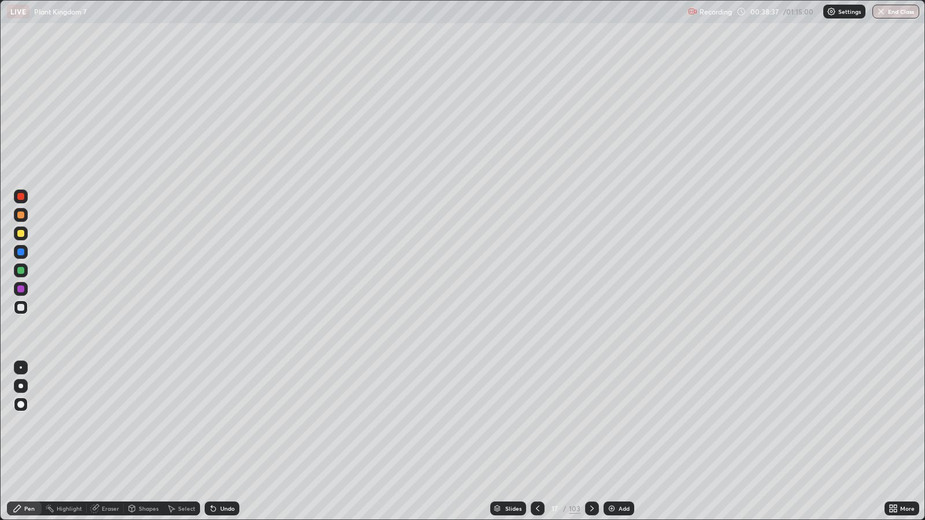
click at [643, 422] on div "Slides 17 / 103 Add" at bounding box center [561, 508] width 645 height 23
click at [539, 422] on icon at bounding box center [537, 508] width 9 height 9
click at [630, 422] on div "Add" at bounding box center [619, 509] width 31 height 14
click at [574, 422] on div "105" at bounding box center [575, 509] width 12 height 10
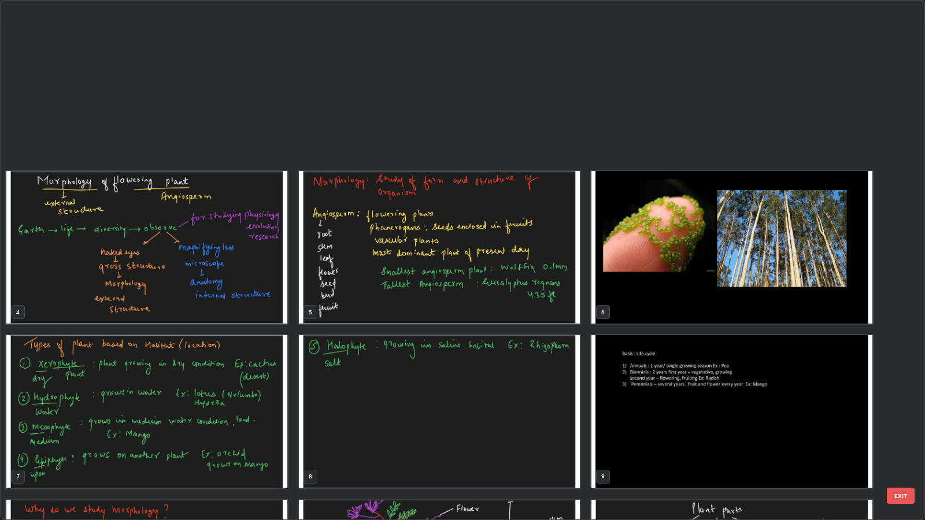
scroll to position [516, 918]
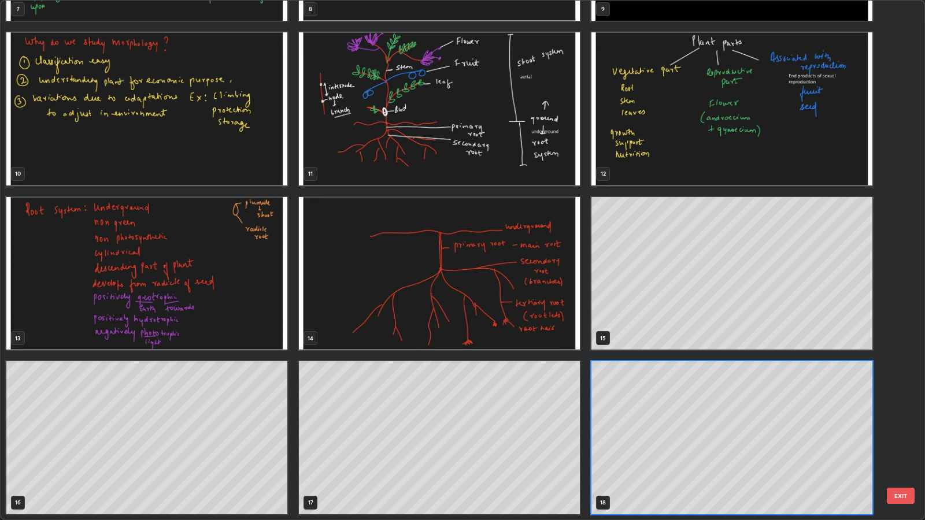
click at [270, 324] on img "grid" at bounding box center [146, 273] width 281 height 153
click at [268, 323] on img "grid" at bounding box center [146, 273] width 281 height 153
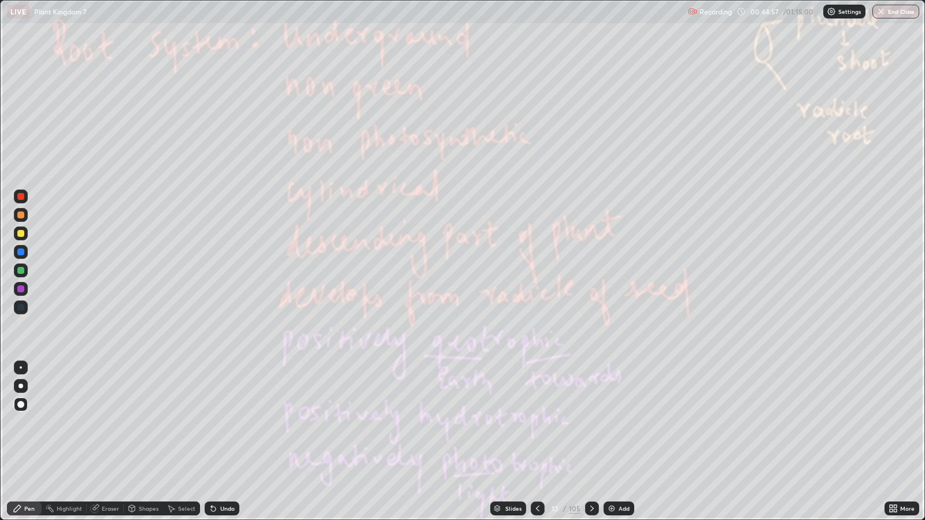
click at [268, 322] on img "grid" at bounding box center [146, 273] width 281 height 153
click at [20, 272] on div at bounding box center [20, 270] width 7 height 7
click at [588, 422] on icon at bounding box center [592, 508] width 9 height 9
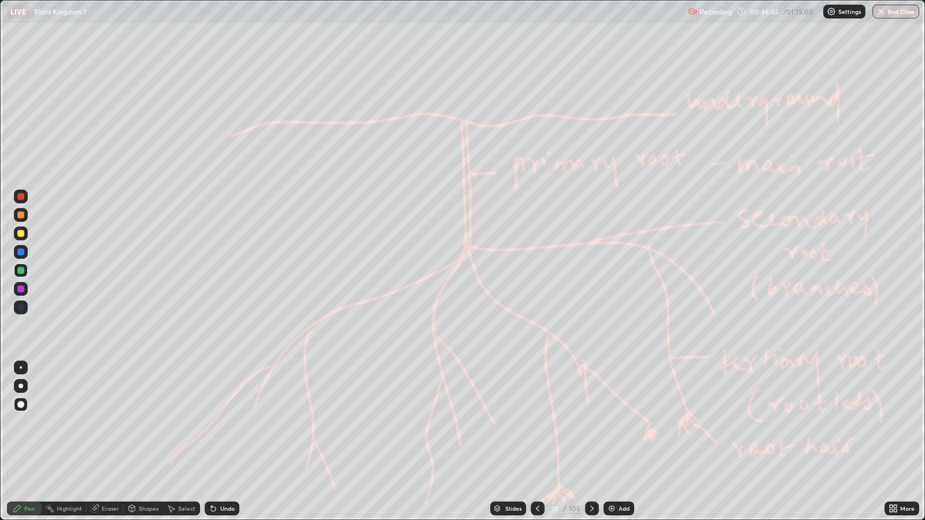
click at [590, 422] on icon at bounding box center [592, 508] width 9 height 9
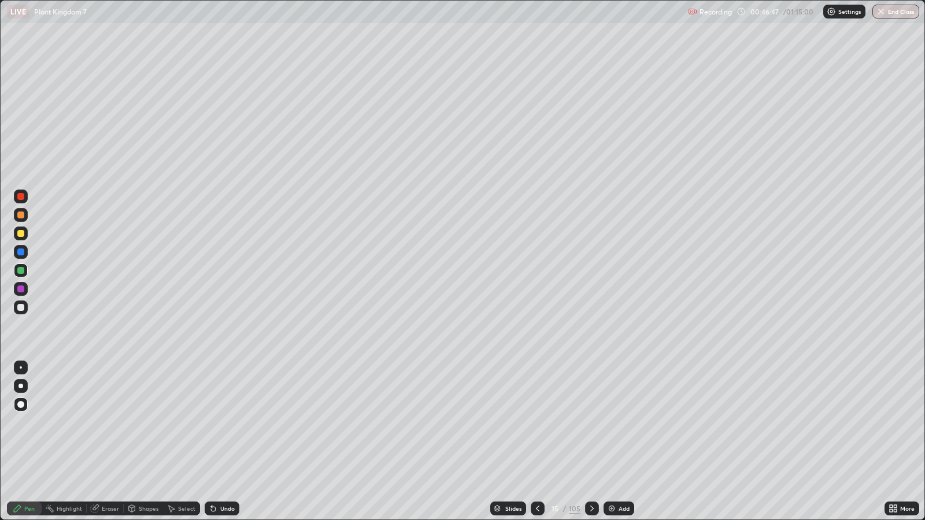
click at [592, 422] on icon at bounding box center [592, 508] width 9 height 9
click at [590, 422] on div at bounding box center [592, 509] width 14 height 14
click at [590, 422] on icon at bounding box center [592, 508] width 9 height 9
click at [591, 422] on div at bounding box center [592, 508] width 14 height 23
click at [592, 422] on div at bounding box center [592, 509] width 14 height 14
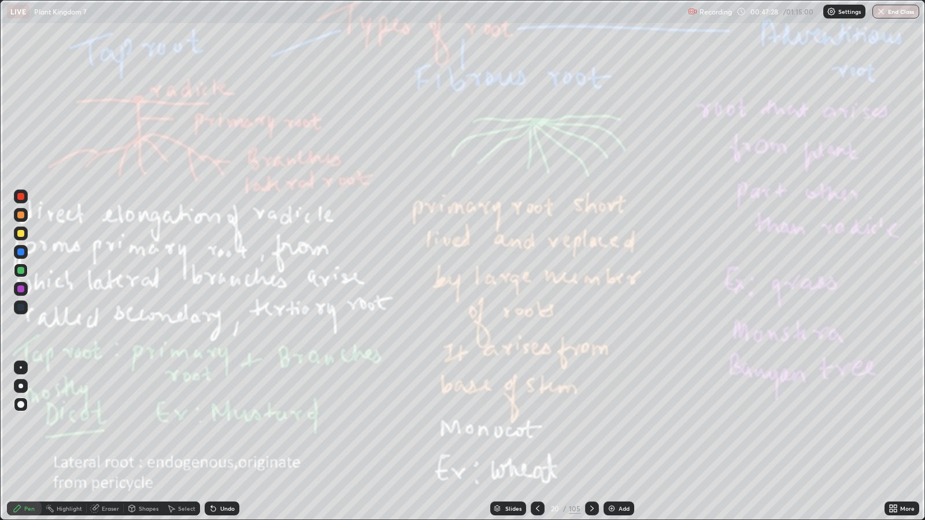
click at [21, 198] on div at bounding box center [20, 196] width 7 height 7
click at [179, 422] on div "Select" at bounding box center [181, 509] width 37 height 14
click at [574, 422] on div "105" at bounding box center [575, 509] width 12 height 10
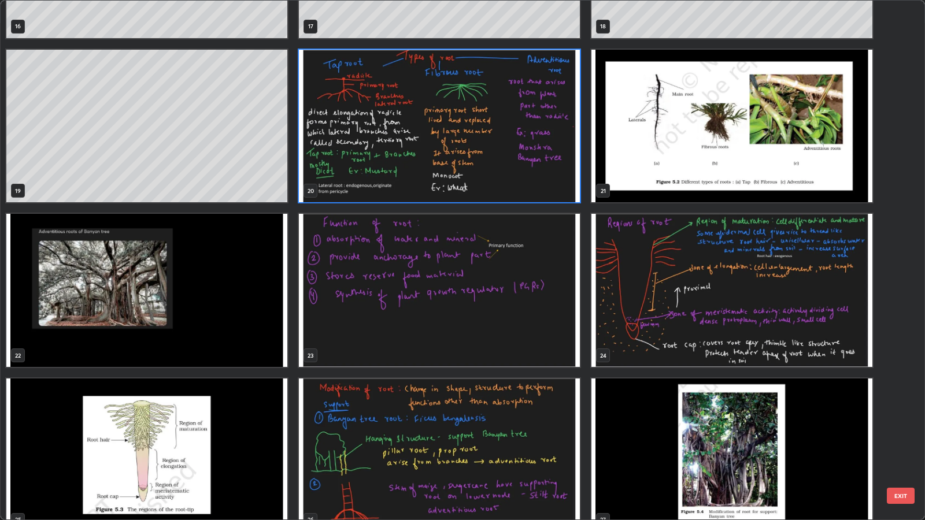
scroll to position [941, 0]
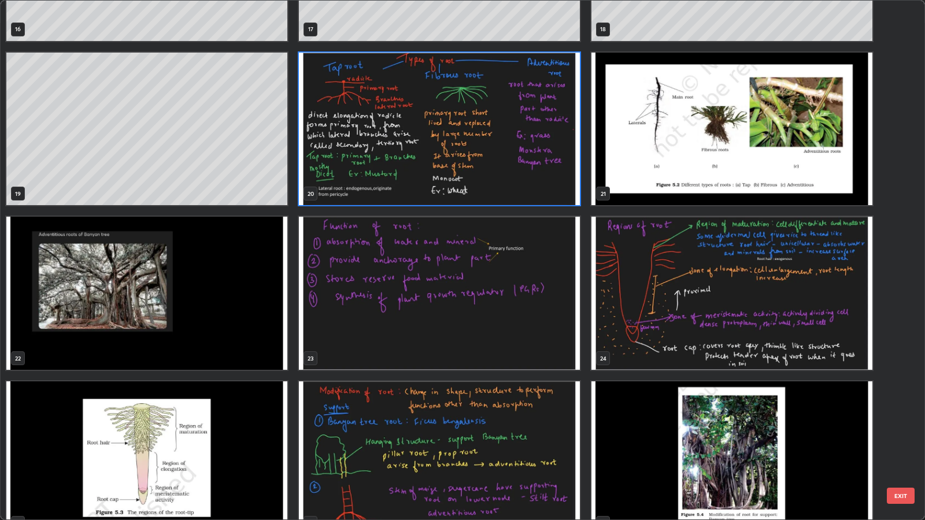
click at [536, 177] on img "grid" at bounding box center [439, 129] width 281 height 153
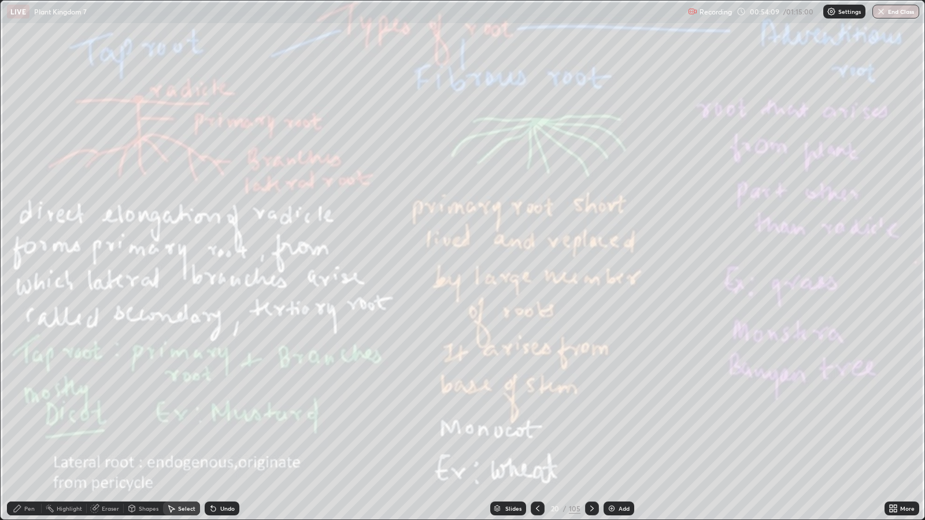
click at [535, 179] on img "grid" at bounding box center [439, 129] width 281 height 153
click at [527, 180] on img "grid" at bounding box center [439, 129] width 281 height 153
click at [589, 422] on icon at bounding box center [592, 508] width 9 height 9
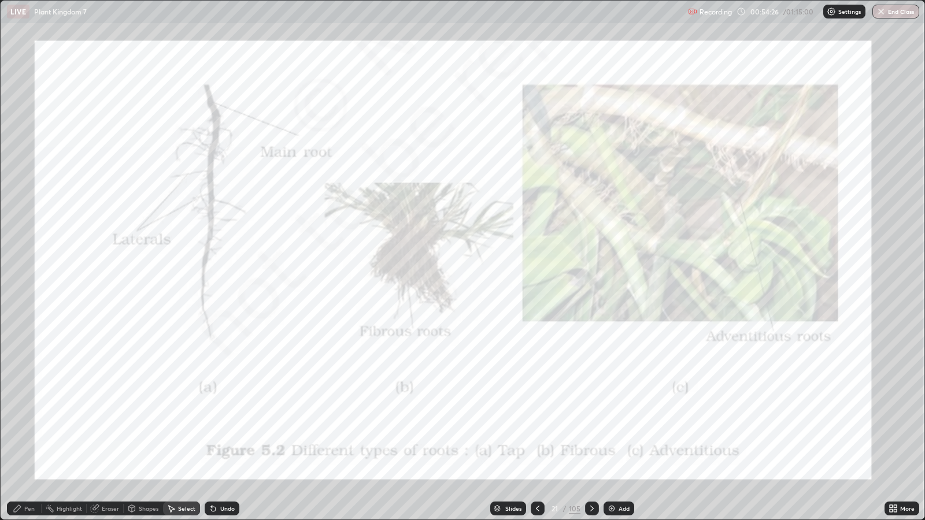
click at [590, 422] on icon at bounding box center [592, 508] width 9 height 9
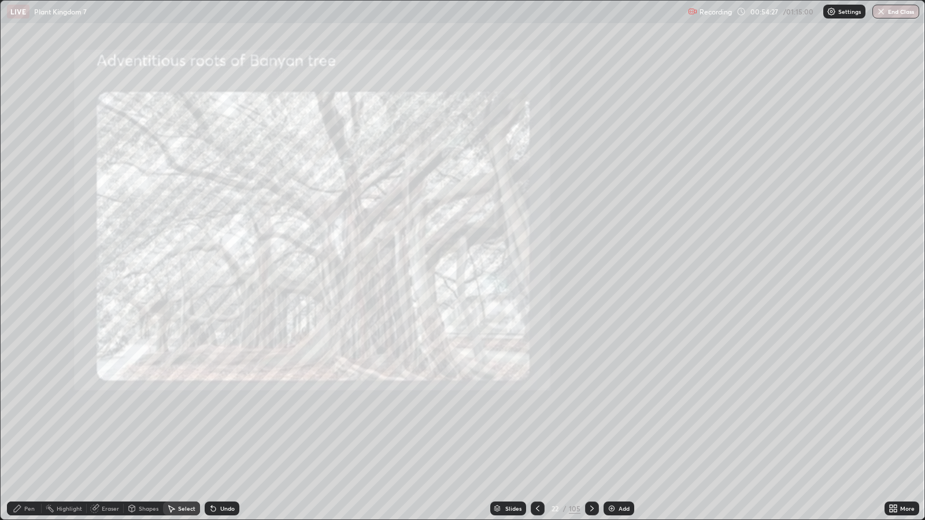
click at [590, 422] on icon at bounding box center [592, 508] width 9 height 9
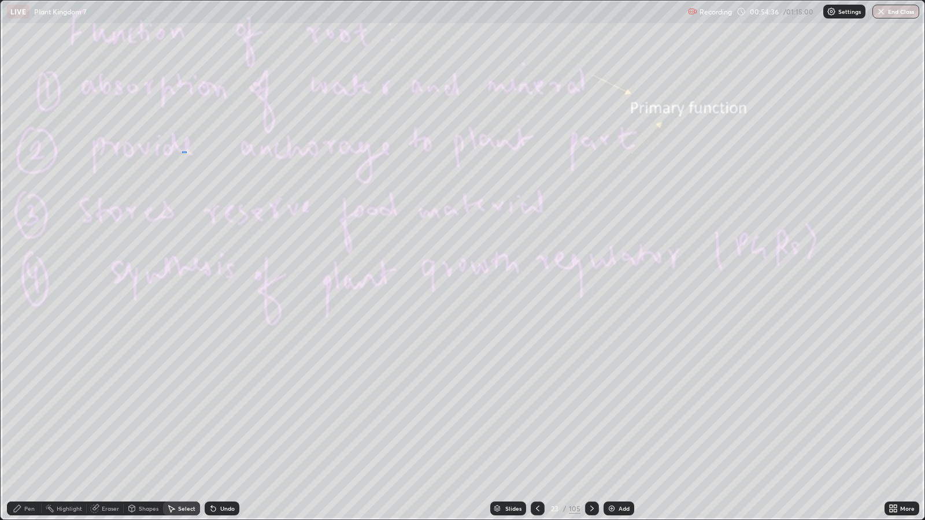
click at [207, 138] on div "0 ° Undo Copy Duplicate Duplicate to new slide Delete" at bounding box center [463, 260] width 924 height 519
click at [29, 422] on div "Pen" at bounding box center [29, 509] width 10 height 6
click at [573, 422] on div "105" at bounding box center [575, 509] width 12 height 10
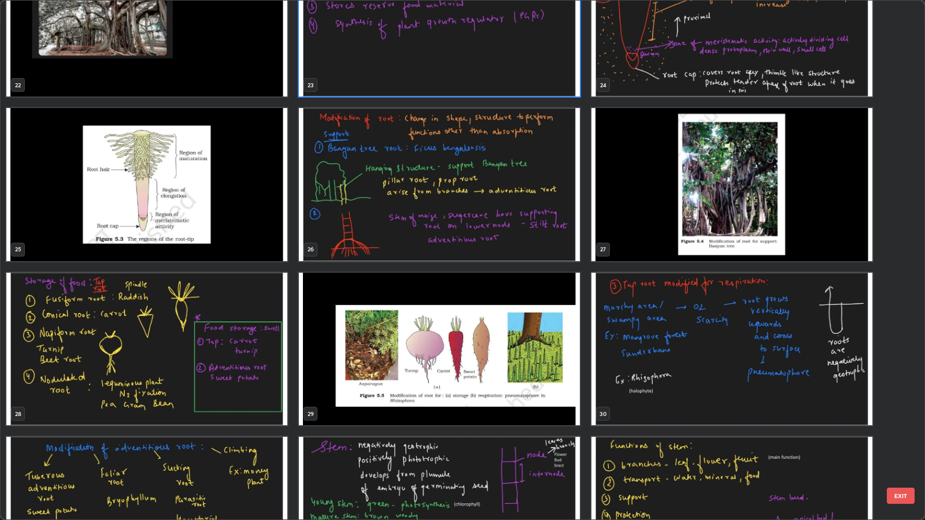
scroll to position [1210, 0]
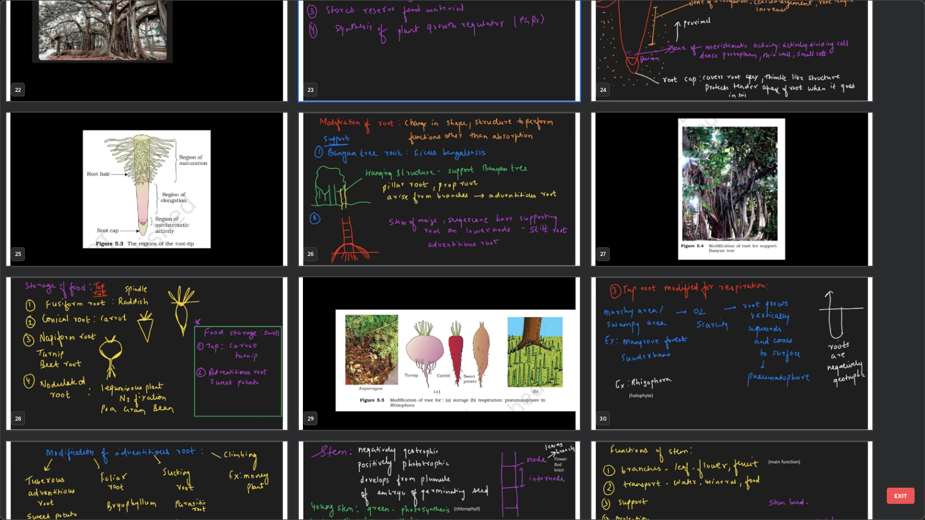
click at [485, 237] on img "grid" at bounding box center [439, 189] width 281 height 153
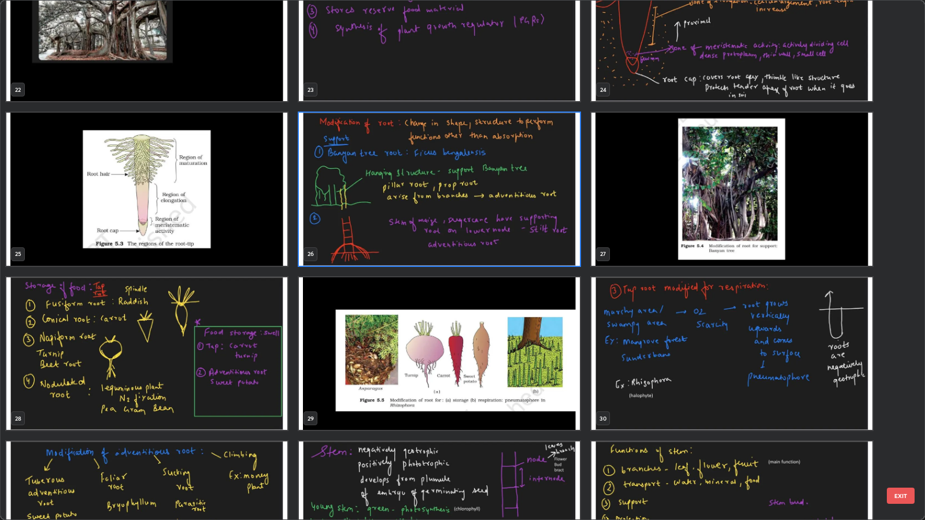
click at [485, 240] on img "grid" at bounding box center [439, 189] width 281 height 153
click at [483, 239] on img "grid" at bounding box center [439, 189] width 281 height 153
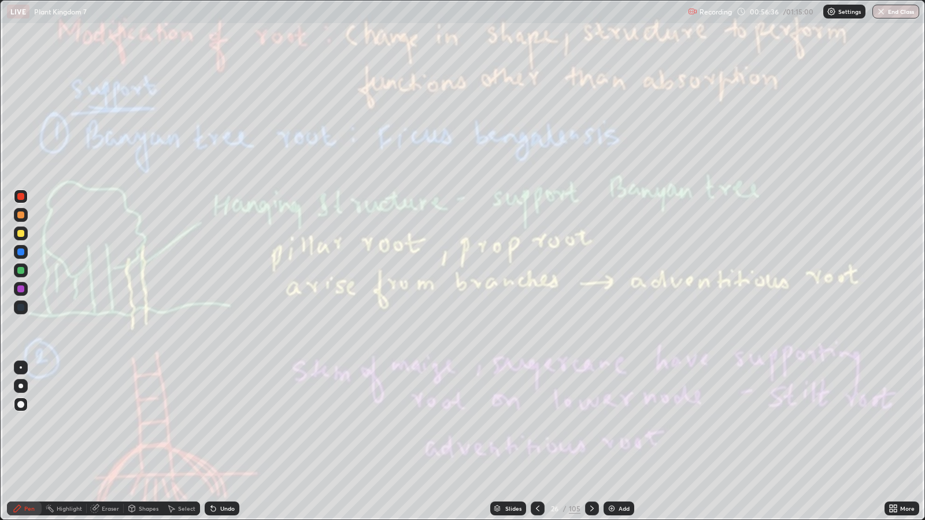
click at [574, 422] on div "105" at bounding box center [575, 509] width 12 height 10
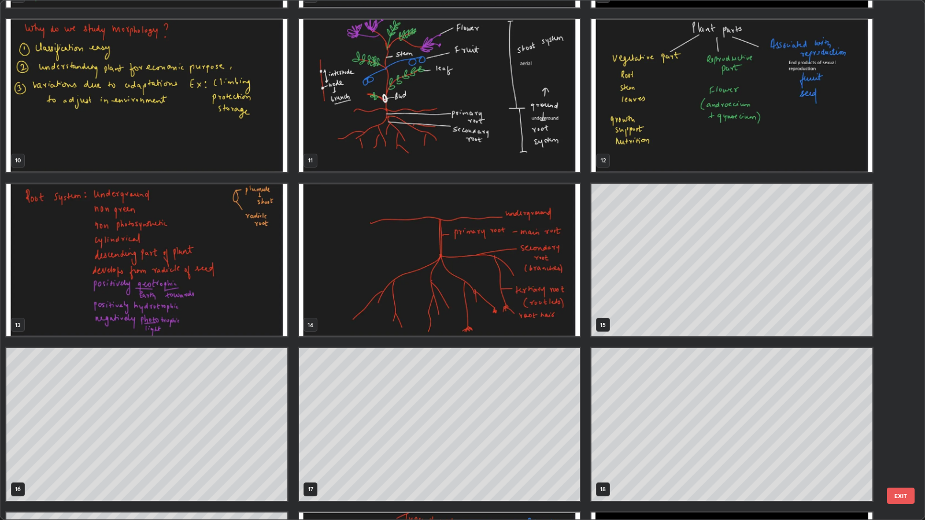
scroll to position [478, 0]
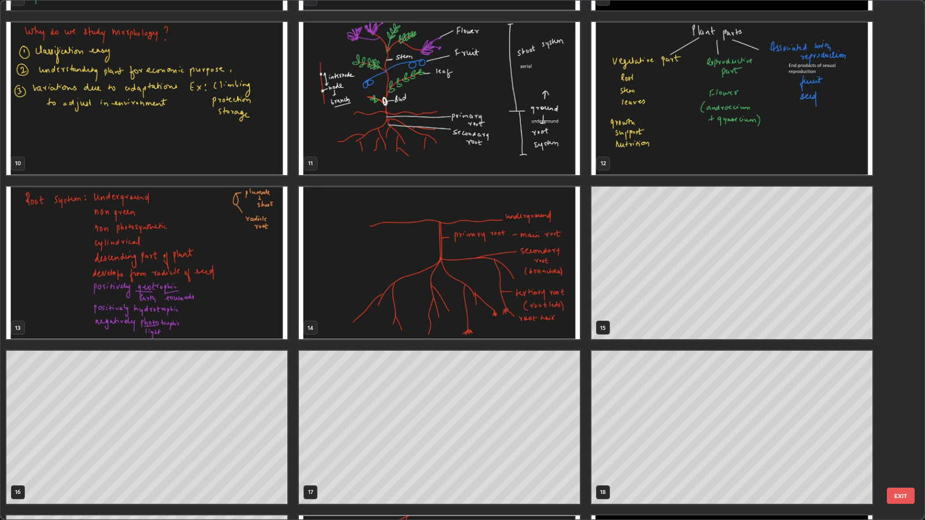
click at [250, 310] on img "grid" at bounding box center [146, 263] width 281 height 153
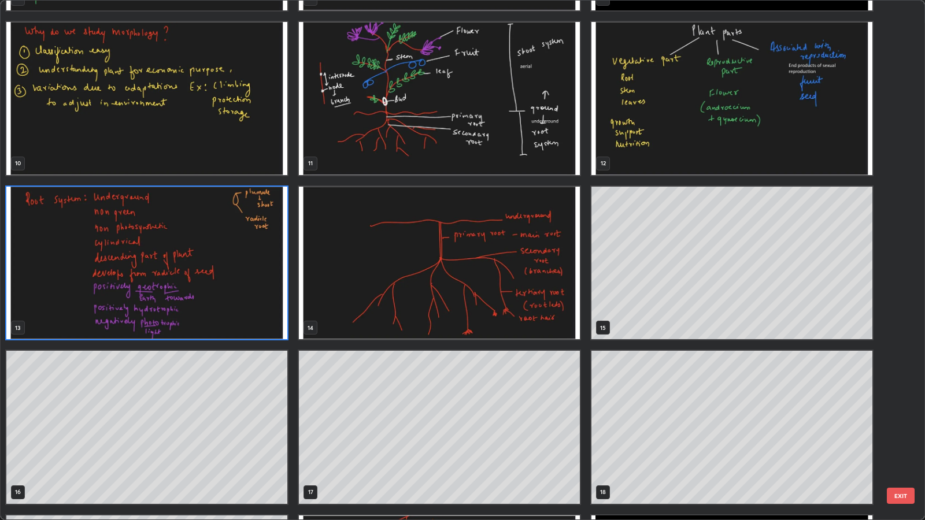
click at [252, 312] on img "grid" at bounding box center [146, 263] width 281 height 153
click at [254, 308] on img "grid" at bounding box center [146, 263] width 281 height 153
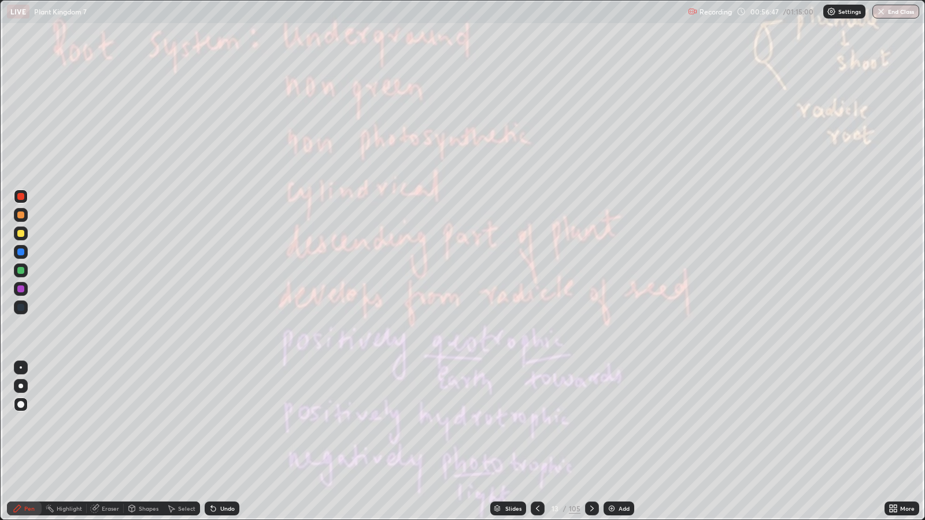
click at [590, 422] on icon at bounding box center [592, 508] width 9 height 9
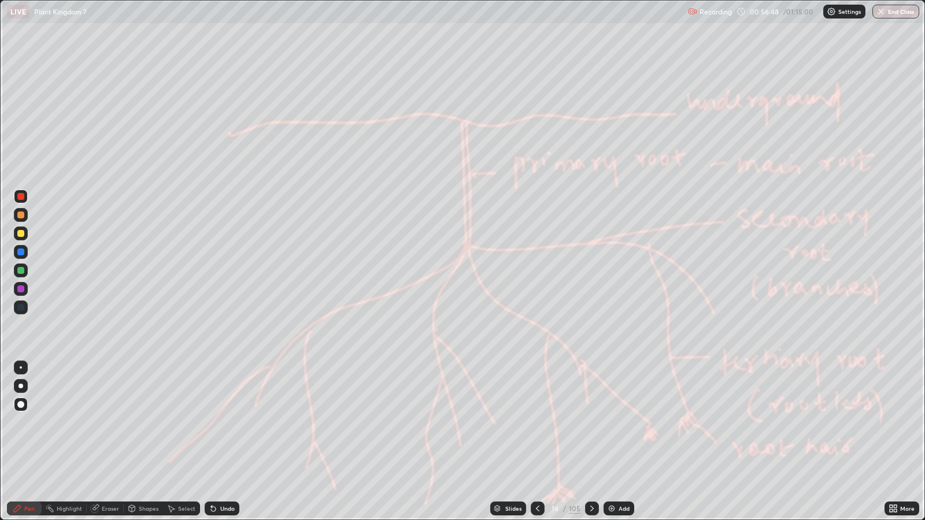
click at [591, 422] on icon at bounding box center [591, 509] width 3 height 6
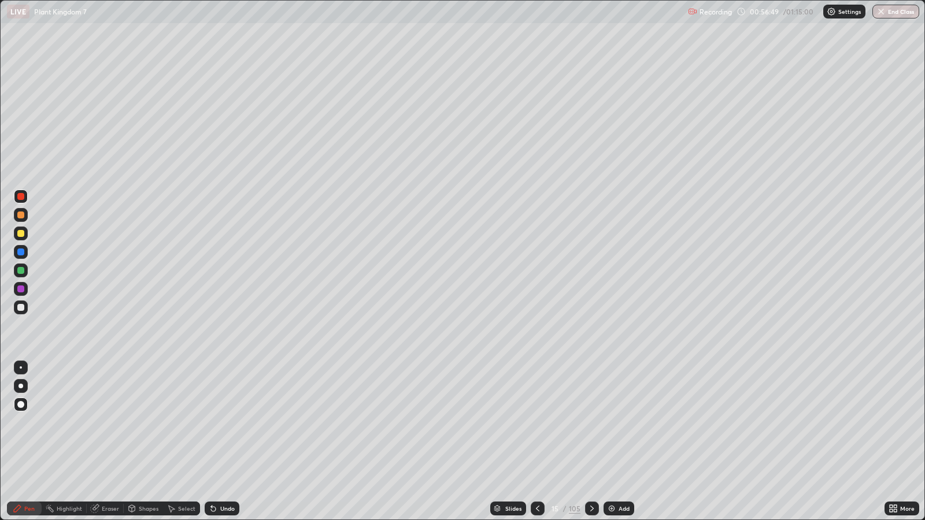
click at [588, 422] on icon at bounding box center [592, 508] width 9 height 9
click at [590, 422] on icon at bounding box center [592, 508] width 9 height 9
click at [592, 422] on icon at bounding box center [591, 509] width 3 height 6
click at [590, 422] on icon at bounding box center [592, 508] width 9 height 9
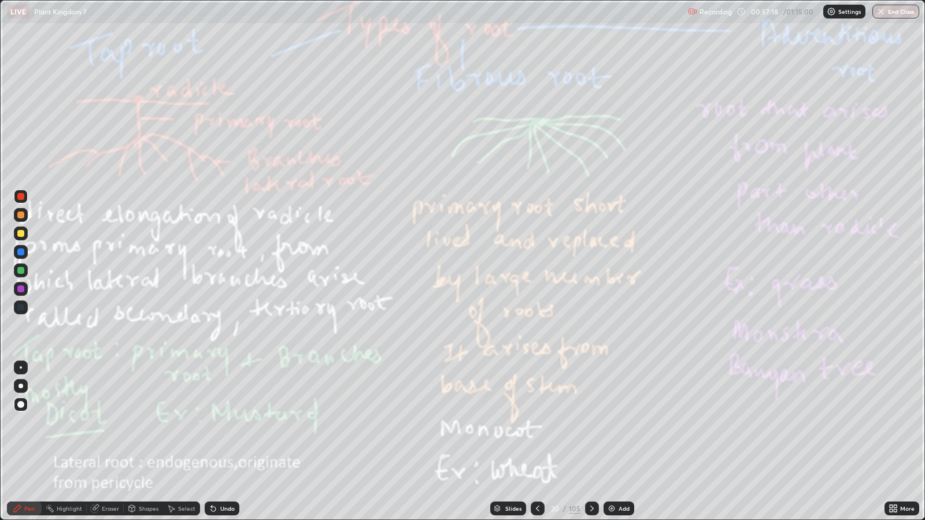
click at [588, 422] on icon at bounding box center [592, 508] width 9 height 9
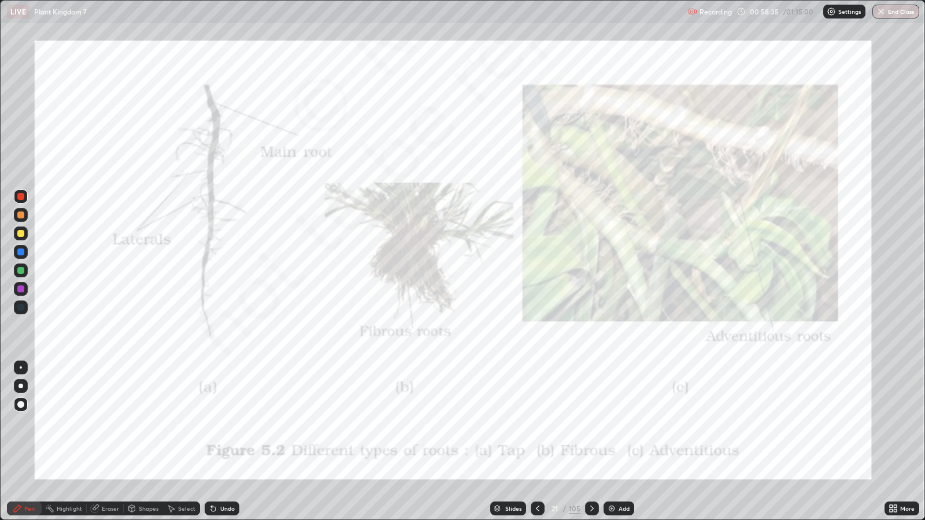
click at [590, 422] on icon at bounding box center [592, 508] width 9 height 9
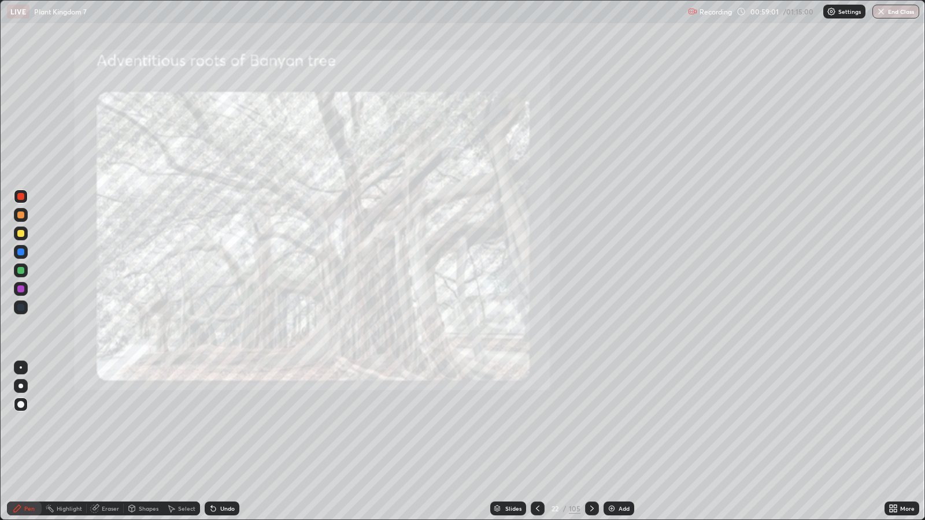
click at [590, 422] on icon at bounding box center [592, 508] width 9 height 9
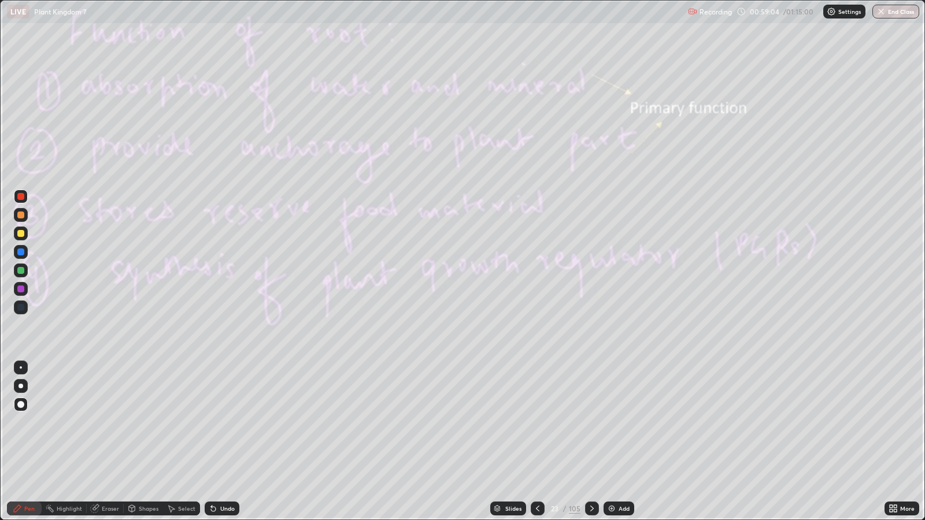
click at [590, 422] on icon at bounding box center [591, 509] width 3 height 6
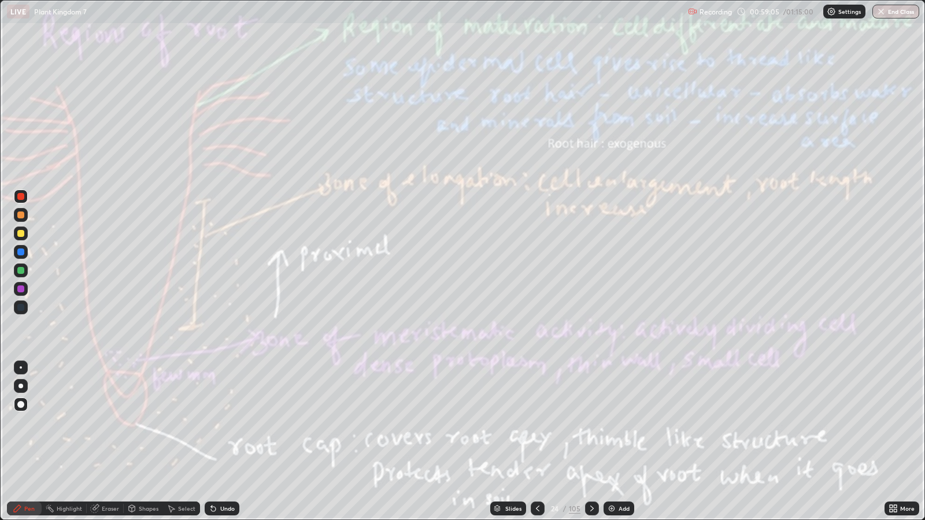
click at [590, 422] on icon at bounding box center [592, 508] width 9 height 9
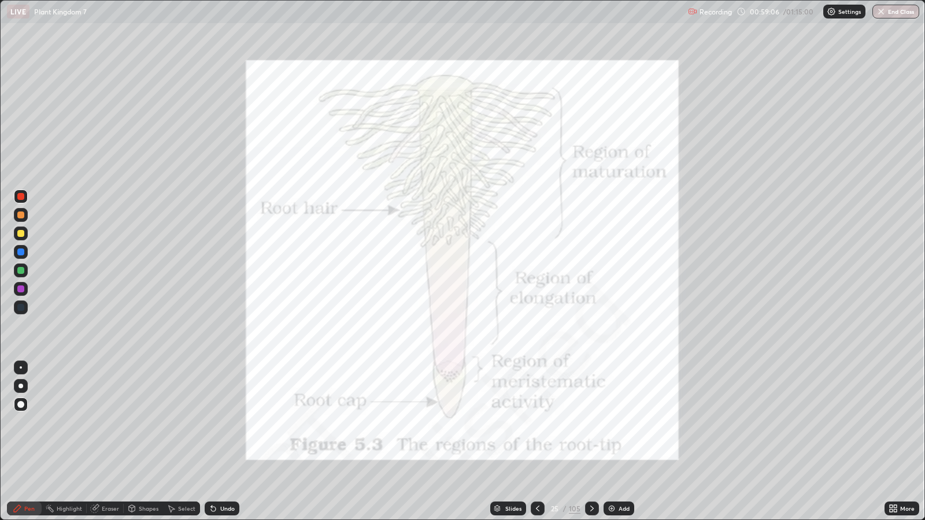
click at [590, 422] on icon at bounding box center [592, 508] width 9 height 9
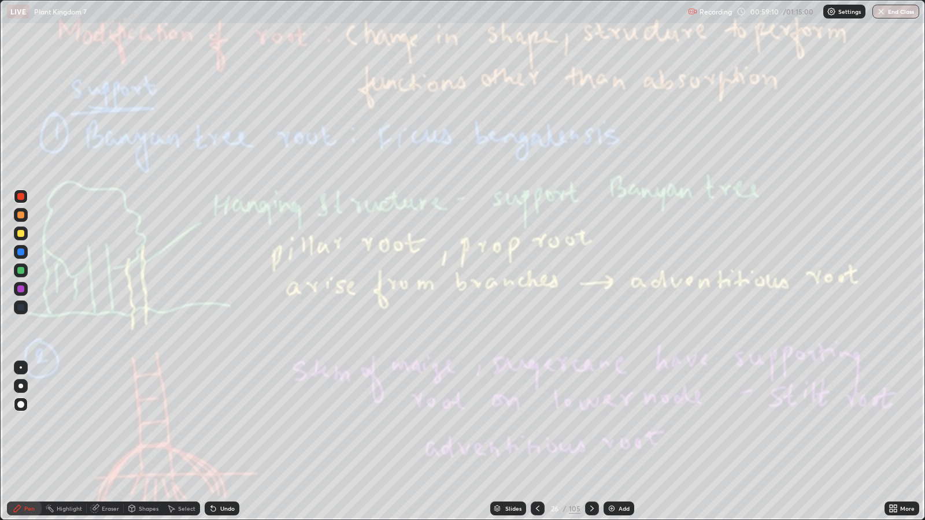
click at [590, 422] on div at bounding box center [592, 509] width 14 height 14
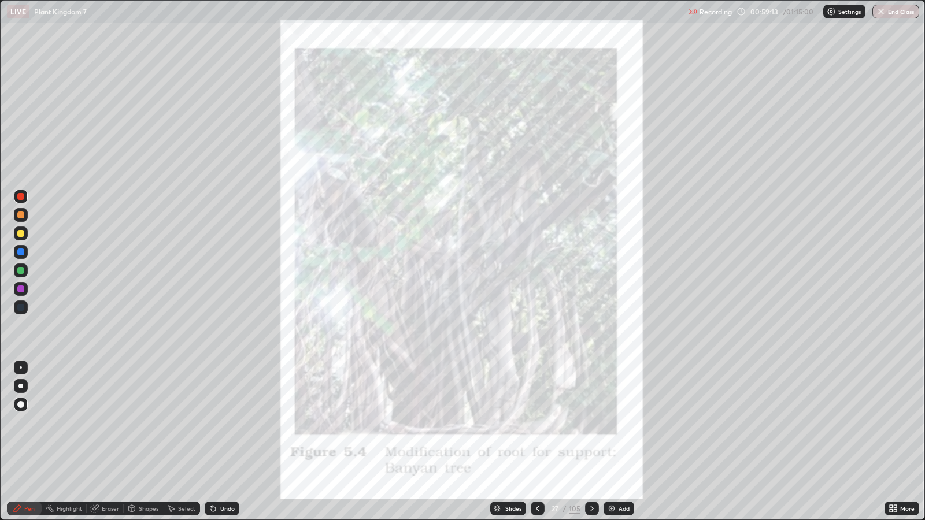
click at [590, 422] on icon at bounding box center [592, 508] width 9 height 9
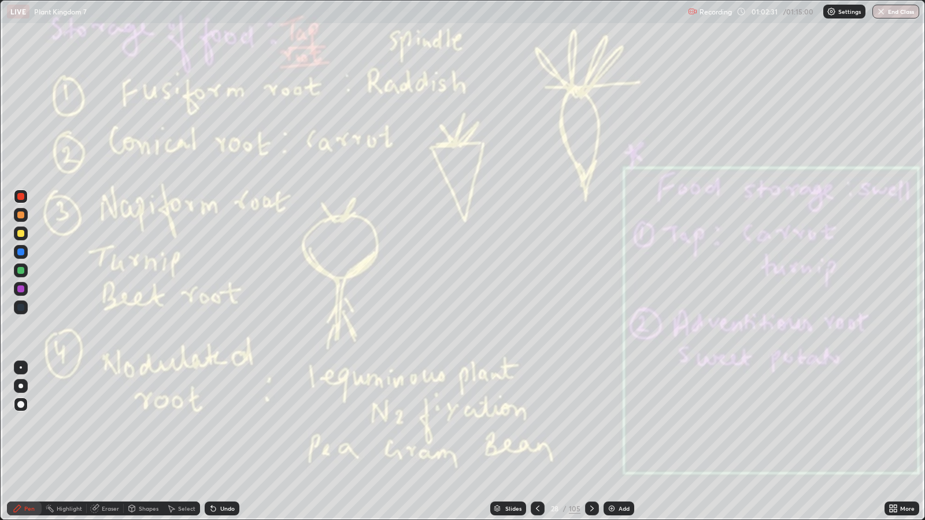
click at [591, 422] on icon at bounding box center [592, 508] width 9 height 9
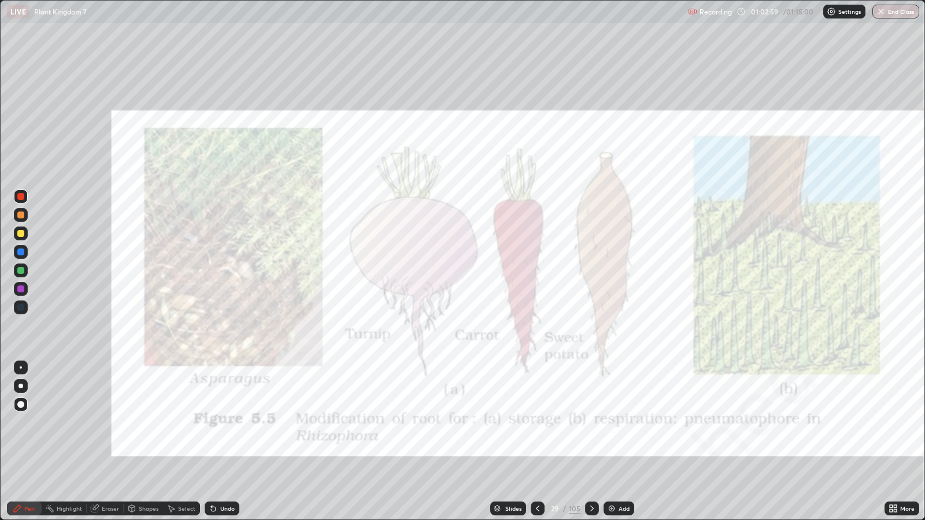
click at [575, 422] on div "105" at bounding box center [575, 509] width 12 height 10
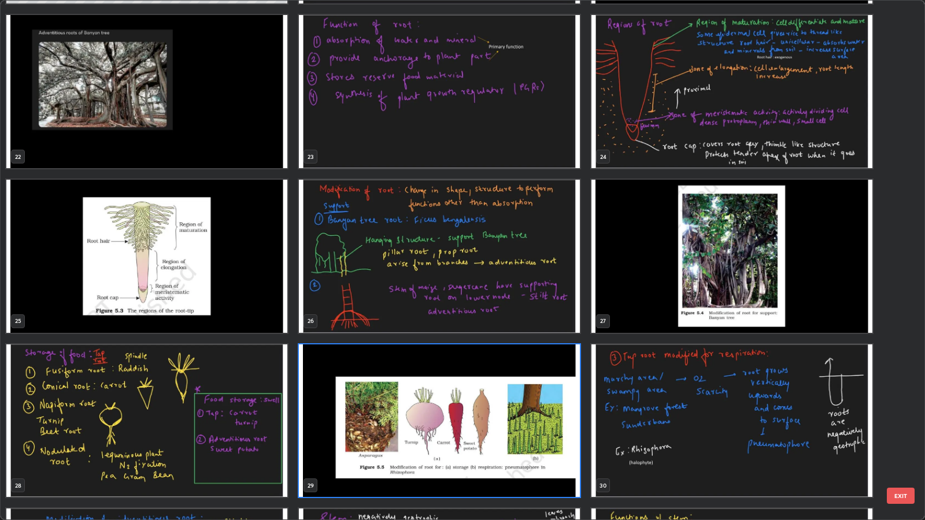
scroll to position [1143, 0]
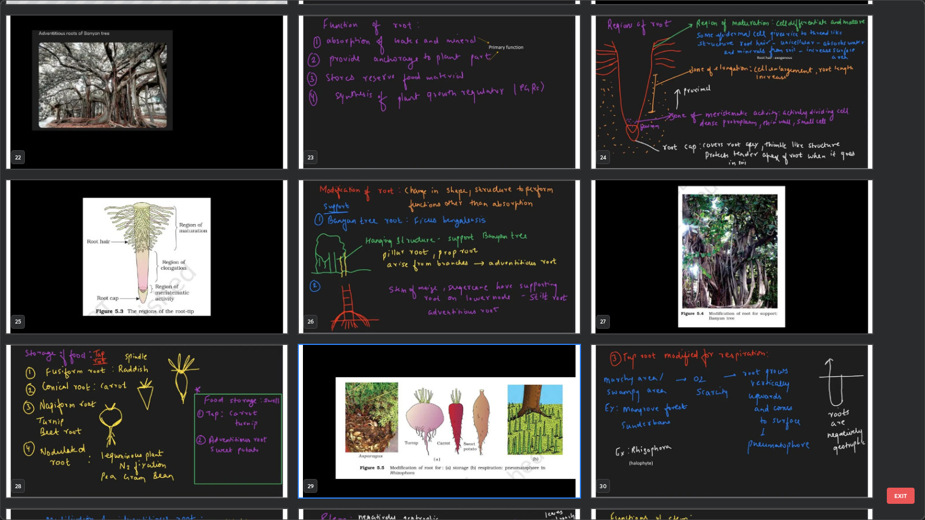
click at [540, 310] on img "grid" at bounding box center [439, 256] width 281 height 153
click at [541, 306] on img "grid" at bounding box center [439, 256] width 281 height 153
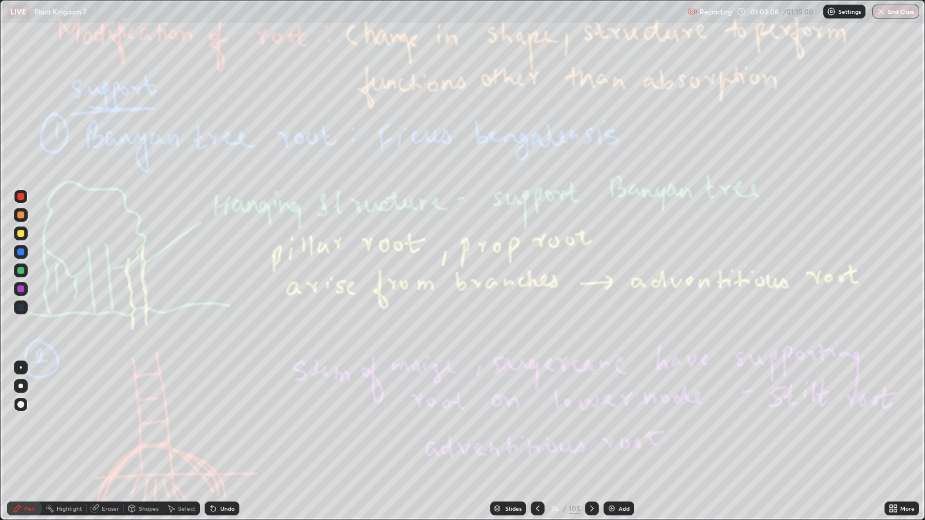
click at [541, 302] on img "grid" at bounding box center [439, 256] width 281 height 153
click at [109, 422] on div "Eraser" at bounding box center [110, 509] width 17 height 6
click at [22, 422] on span "Erase all" at bounding box center [20, 488] width 13 height 7
click at [590, 422] on icon at bounding box center [592, 508] width 9 height 9
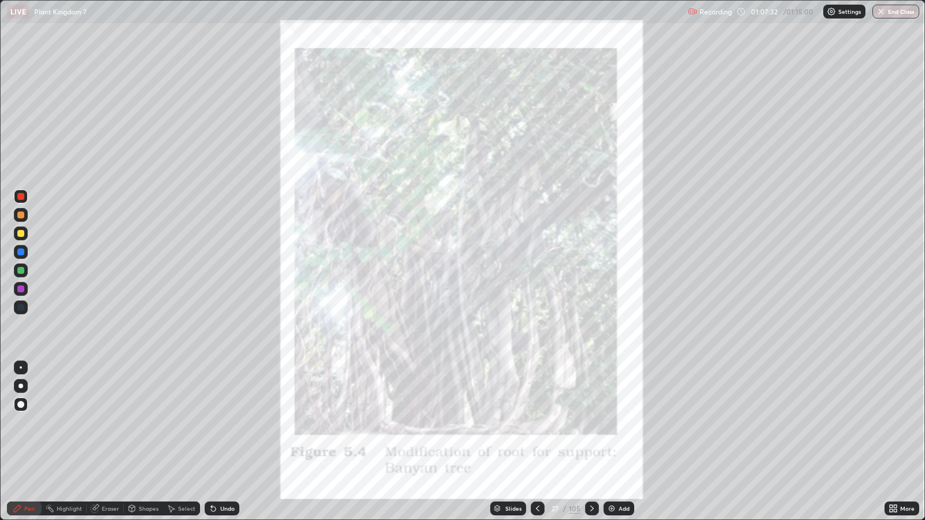
click at [589, 422] on div at bounding box center [592, 509] width 14 height 14
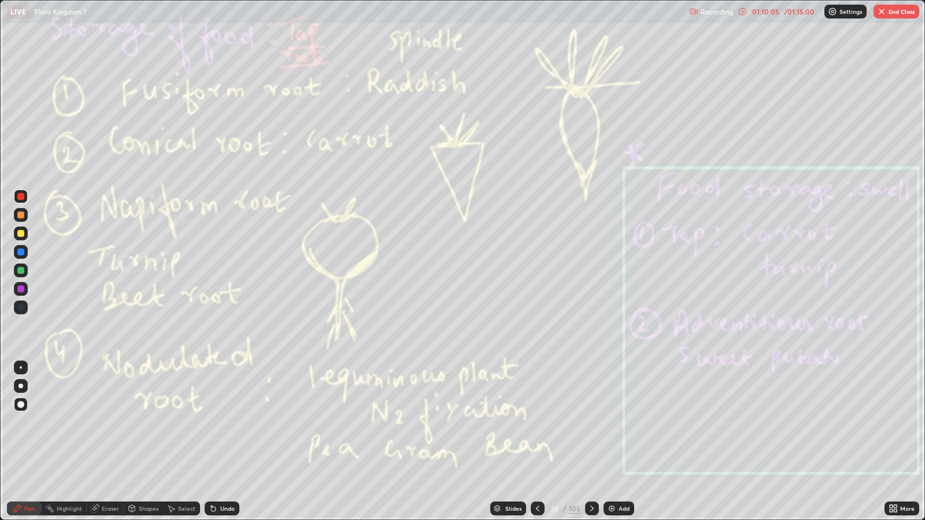
click at [575, 422] on div "105" at bounding box center [575, 509] width 12 height 10
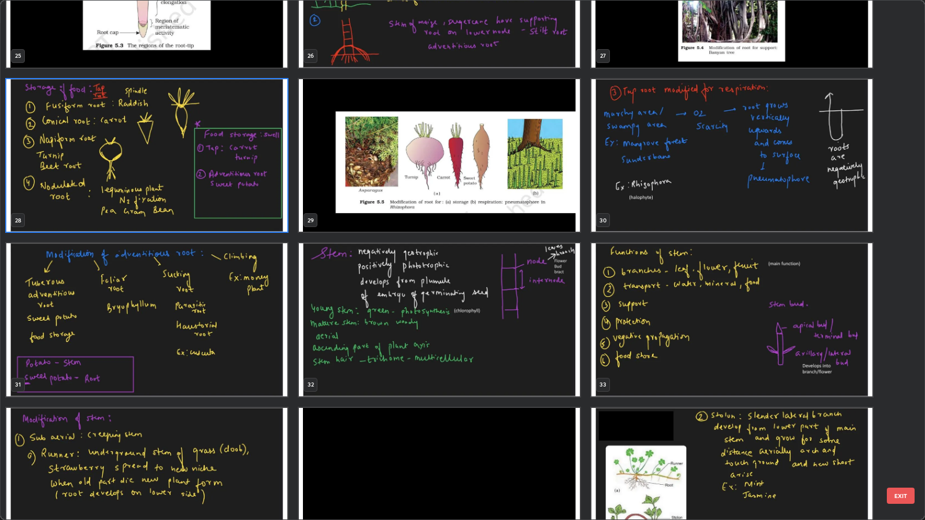
scroll to position [1409, 0]
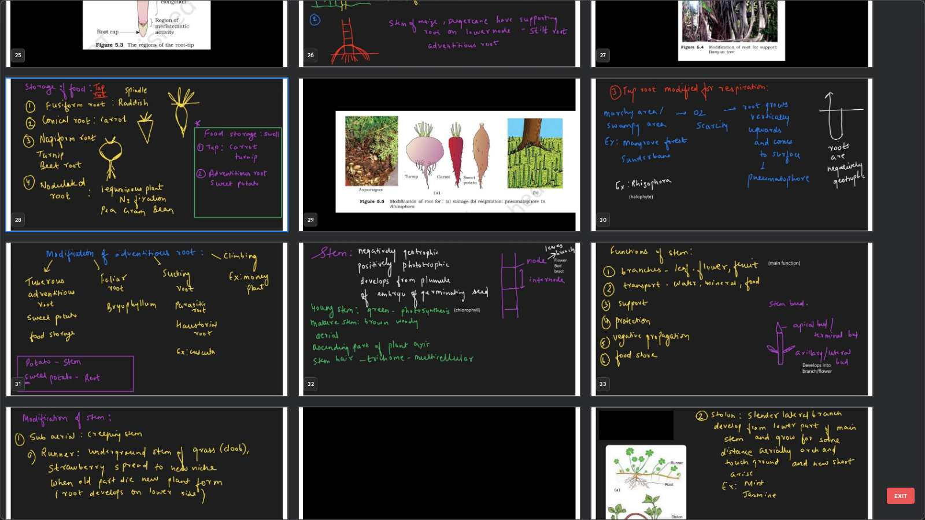
click at [819, 205] on img "grid" at bounding box center [732, 155] width 281 height 153
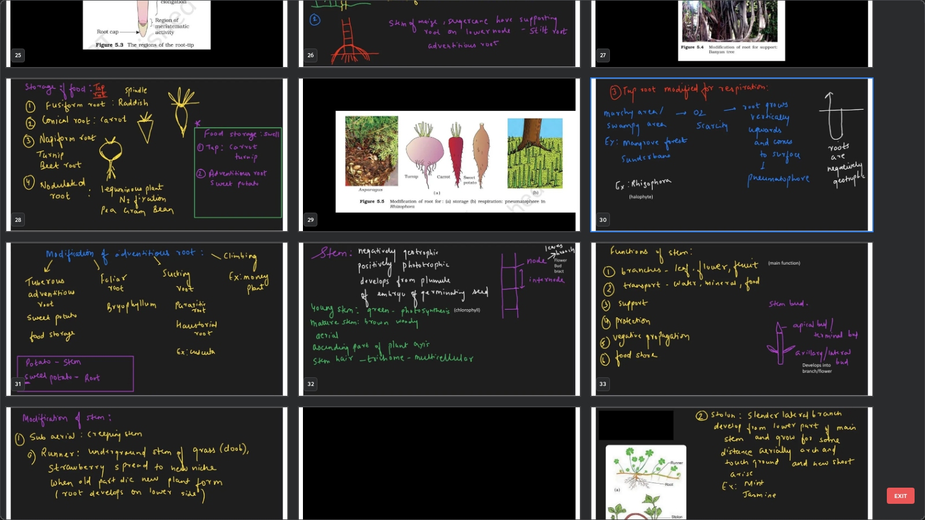
click at [820, 208] on img "grid" at bounding box center [732, 155] width 281 height 153
click at [821, 212] on img "grid" at bounding box center [732, 155] width 281 height 153
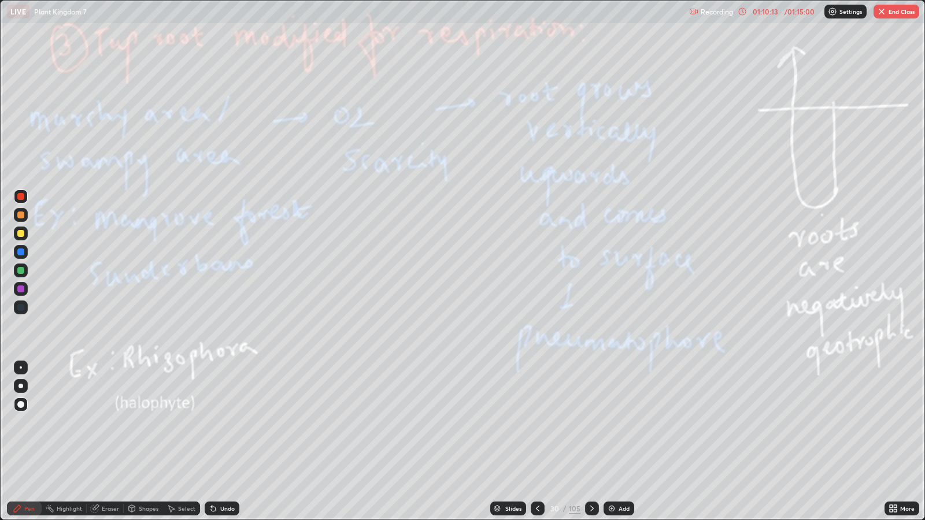
click at [124, 422] on div "Shapes" at bounding box center [143, 509] width 39 height 14
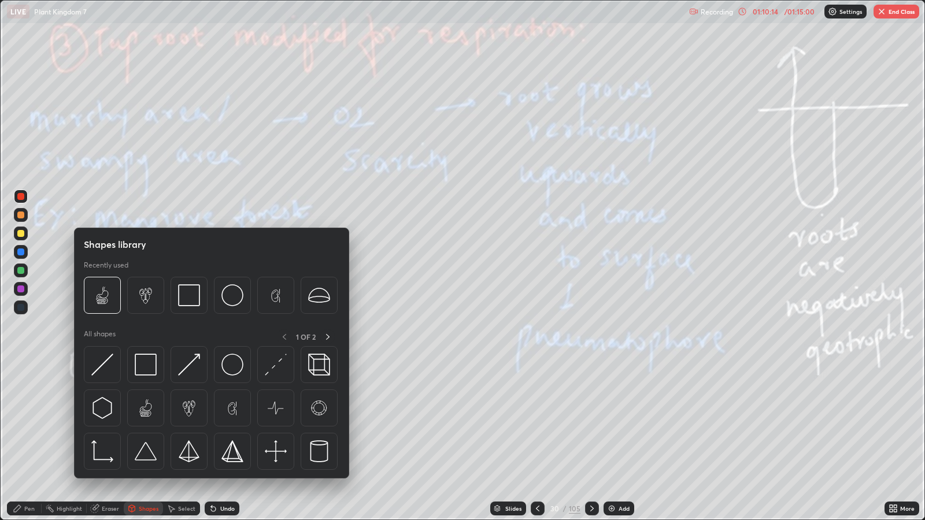
click at [102, 422] on div "Eraser" at bounding box center [110, 509] width 17 height 6
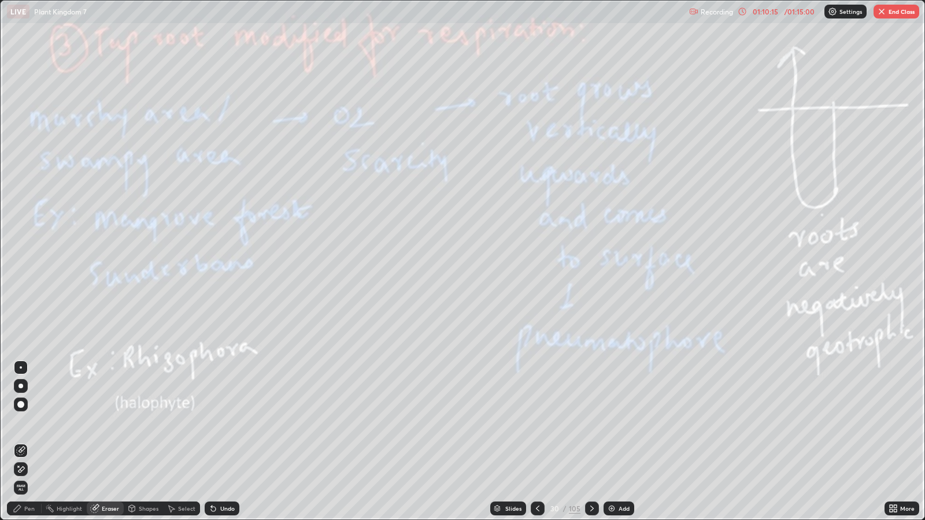
click at [20, 422] on span "Erase all" at bounding box center [20, 488] width 13 height 7
click at [577, 422] on div "105" at bounding box center [575, 509] width 12 height 10
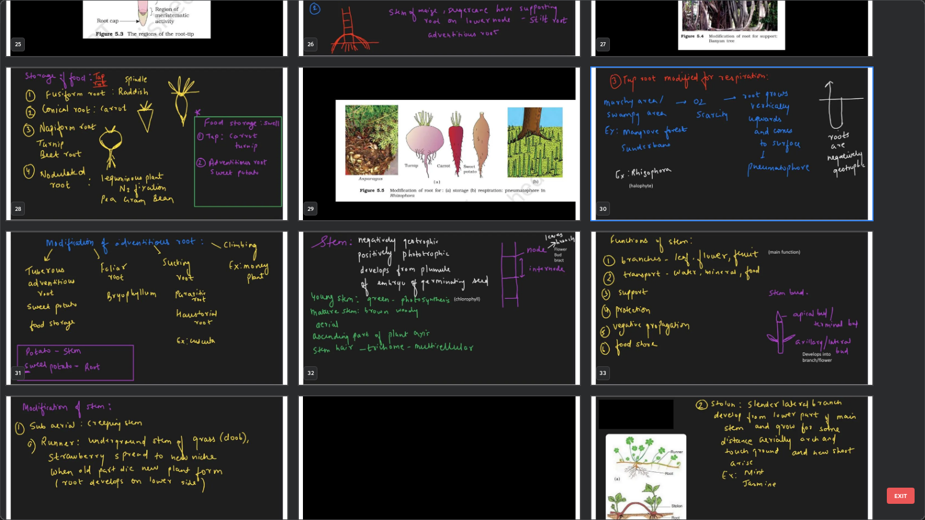
scroll to position [1420, 0]
click at [265, 355] on img "grid" at bounding box center [146, 308] width 281 height 153
click at [263, 351] on img "grid" at bounding box center [146, 308] width 281 height 153
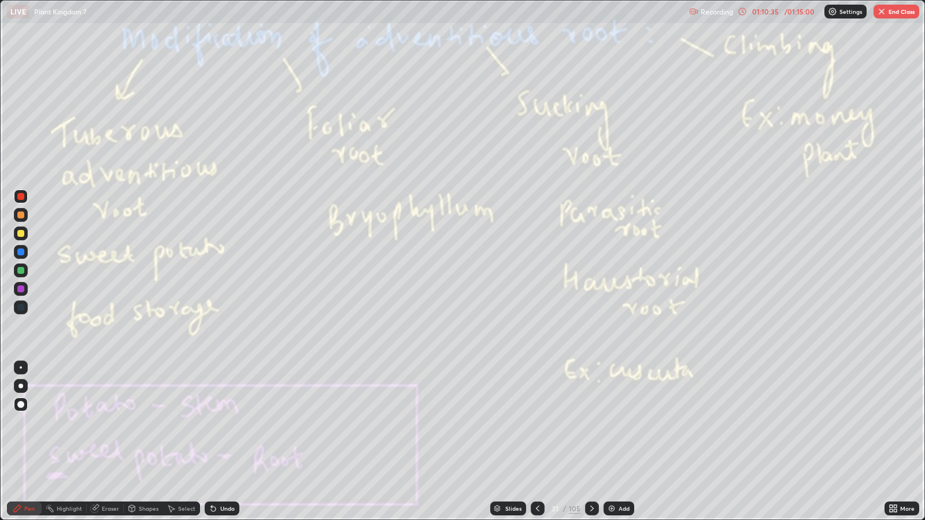
click at [266, 351] on img "grid" at bounding box center [146, 308] width 281 height 153
click at [572, 422] on div "105" at bounding box center [575, 509] width 12 height 10
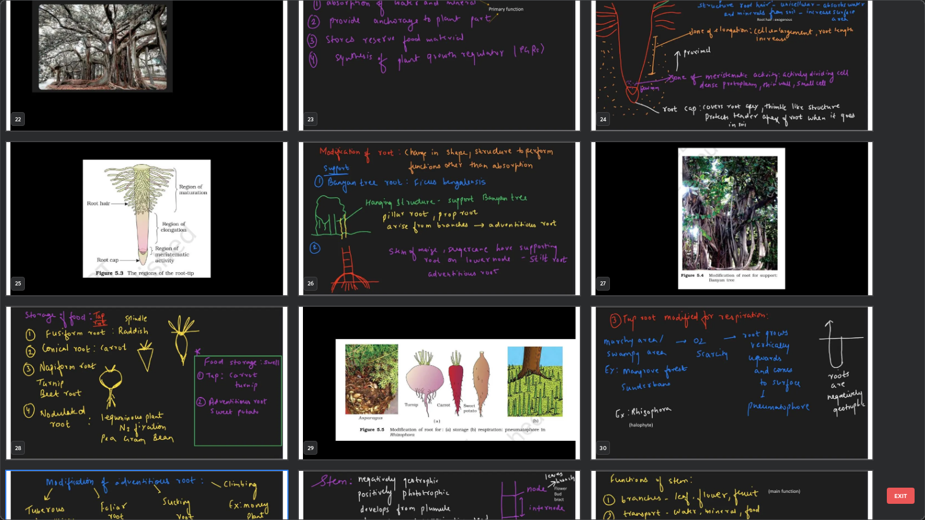
scroll to position [1035, 0]
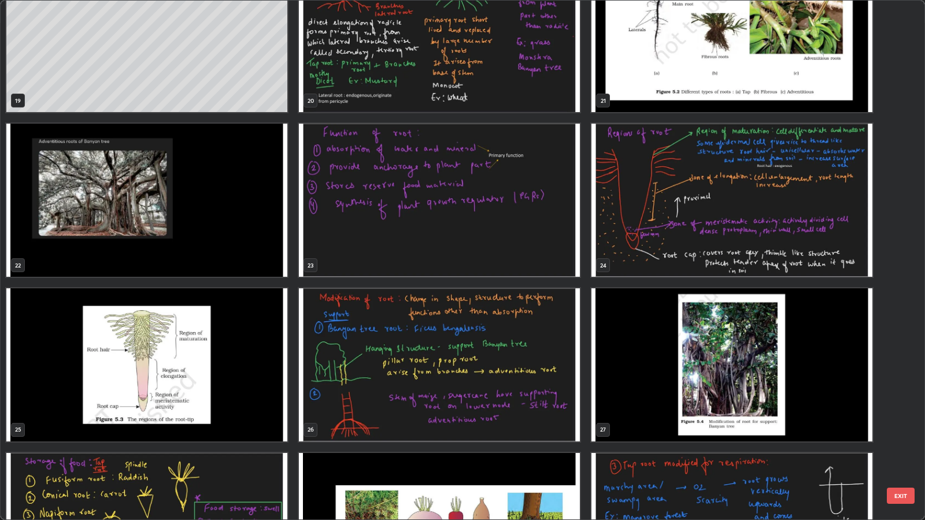
click at [722, 243] on img "grid" at bounding box center [732, 200] width 281 height 153
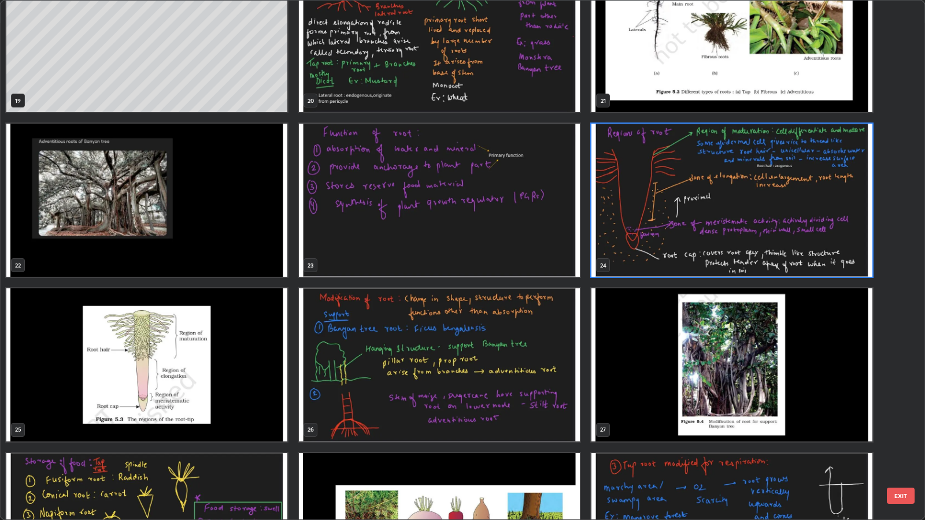
click at [724, 245] on img "grid" at bounding box center [732, 200] width 281 height 153
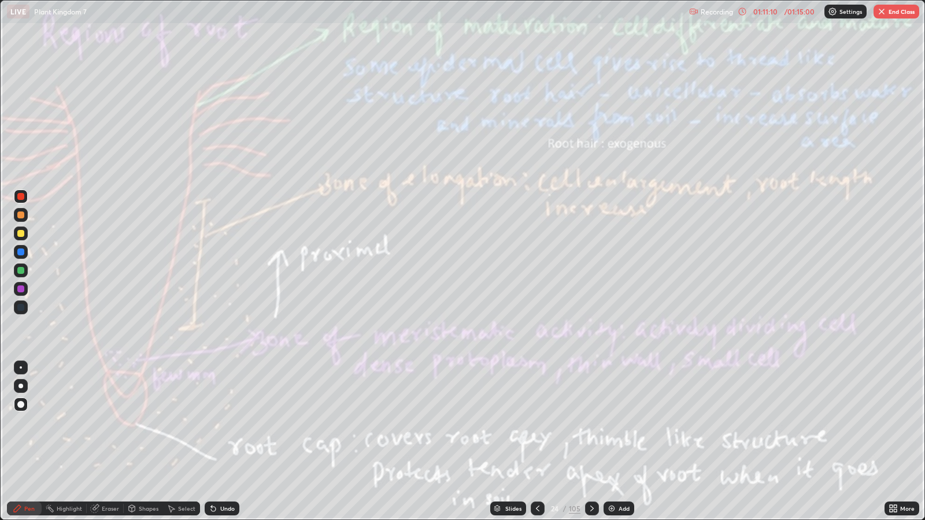
click at [571, 422] on div "105" at bounding box center [575, 509] width 12 height 10
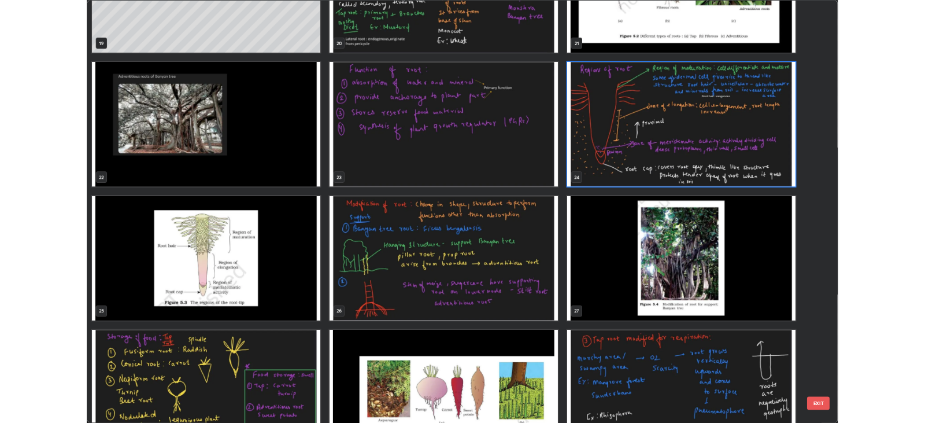
scroll to position [1080, 0]
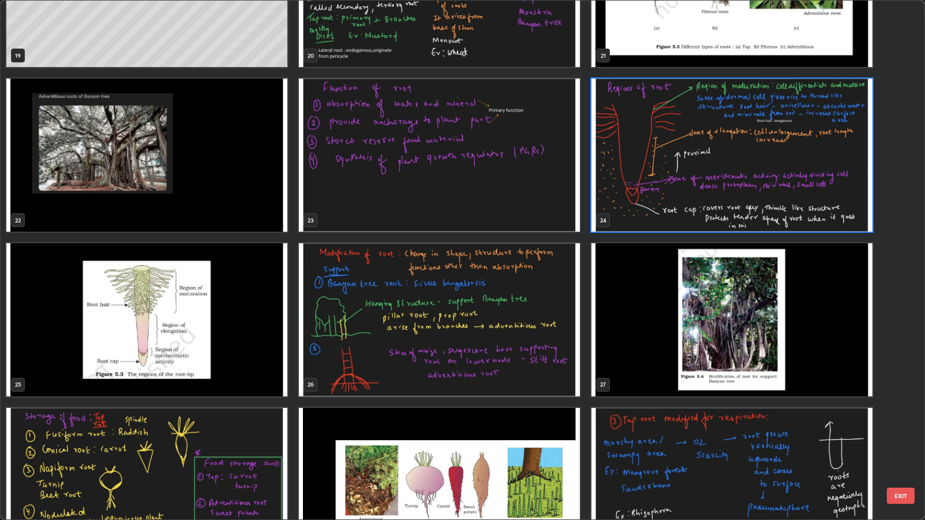
click at [409, 326] on img "grid" at bounding box center [439, 319] width 281 height 153
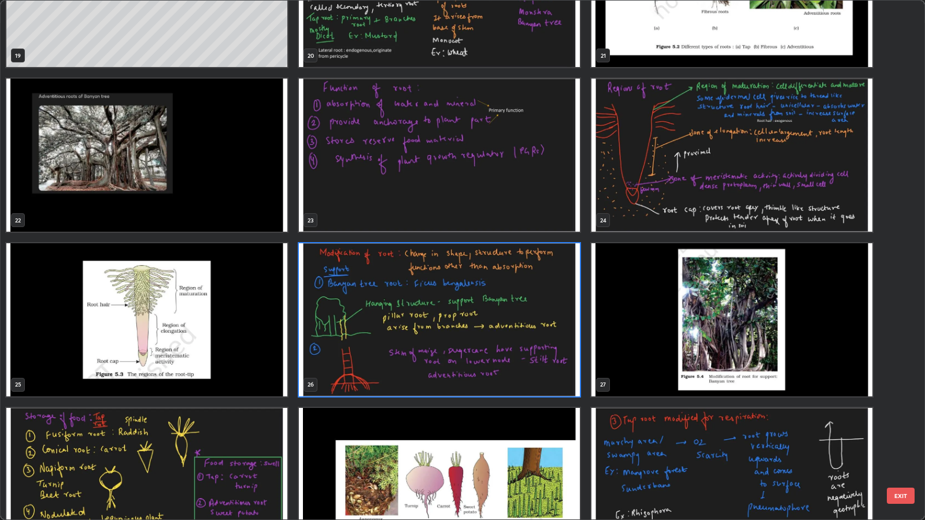
click at [409, 326] on img "grid" at bounding box center [439, 319] width 281 height 153
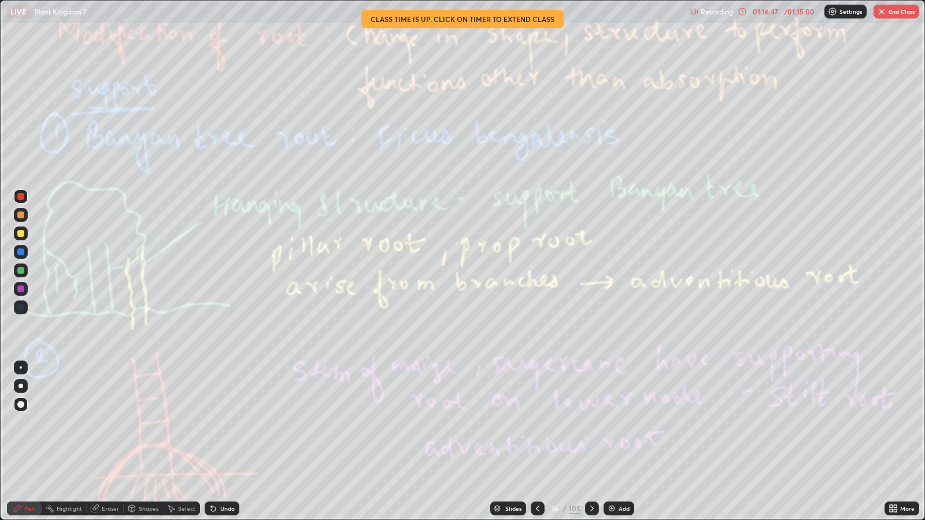
click at [590, 422] on icon at bounding box center [592, 508] width 9 height 9
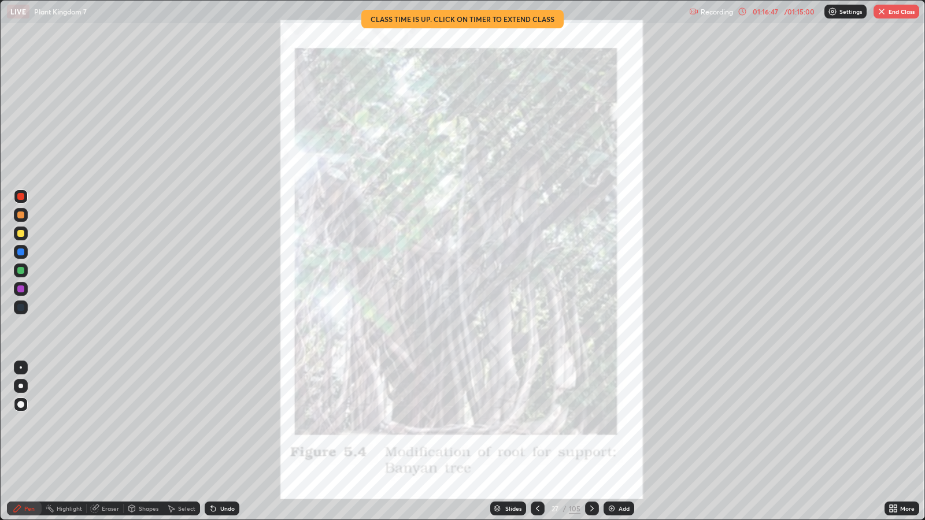
click at [588, 422] on icon at bounding box center [592, 508] width 9 height 9
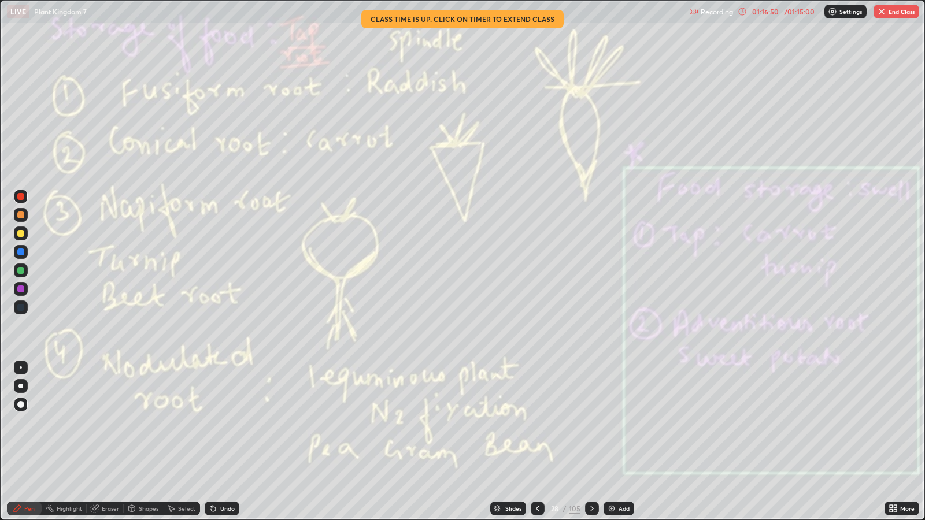
click at [592, 422] on icon at bounding box center [592, 508] width 9 height 9
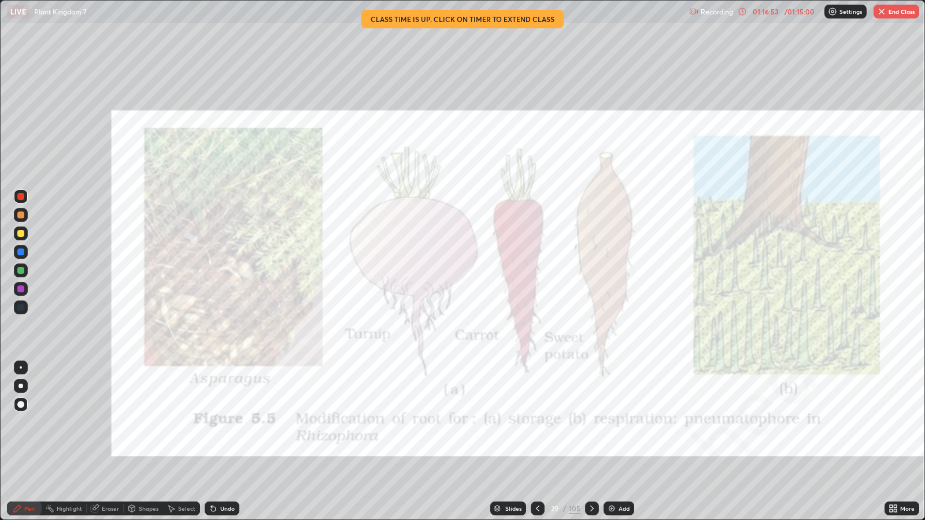
click at [591, 422] on icon at bounding box center [592, 508] width 9 height 9
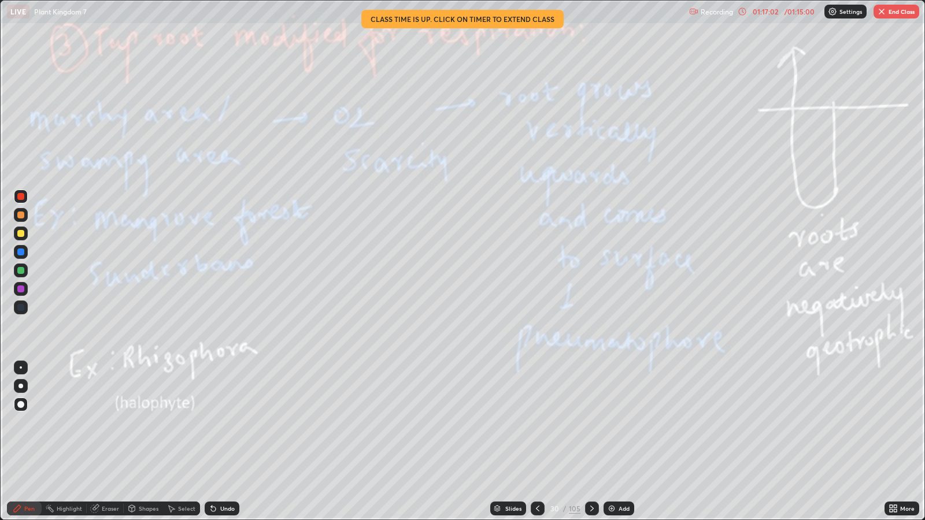
click at [592, 422] on icon at bounding box center [592, 508] width 9 height 9
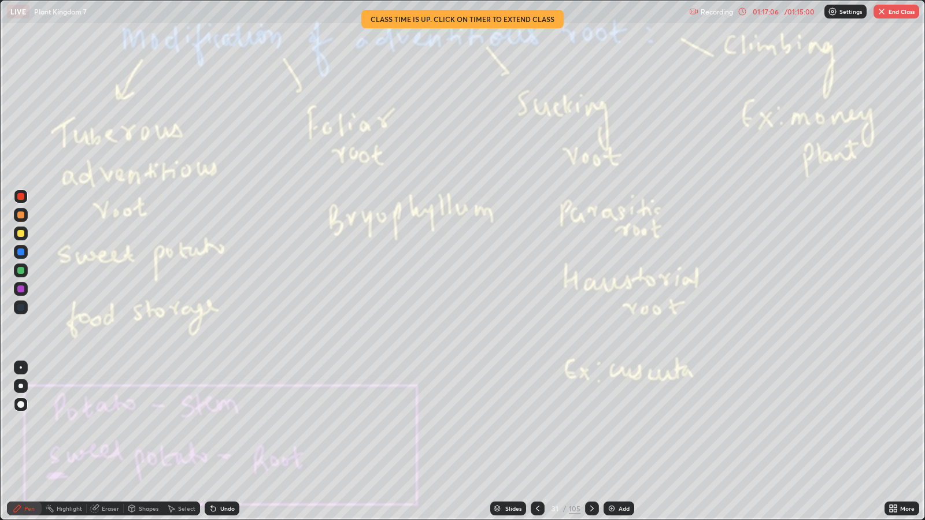
click at [591, 422] on icon at bounding box center [591, 509] width 3 height 6
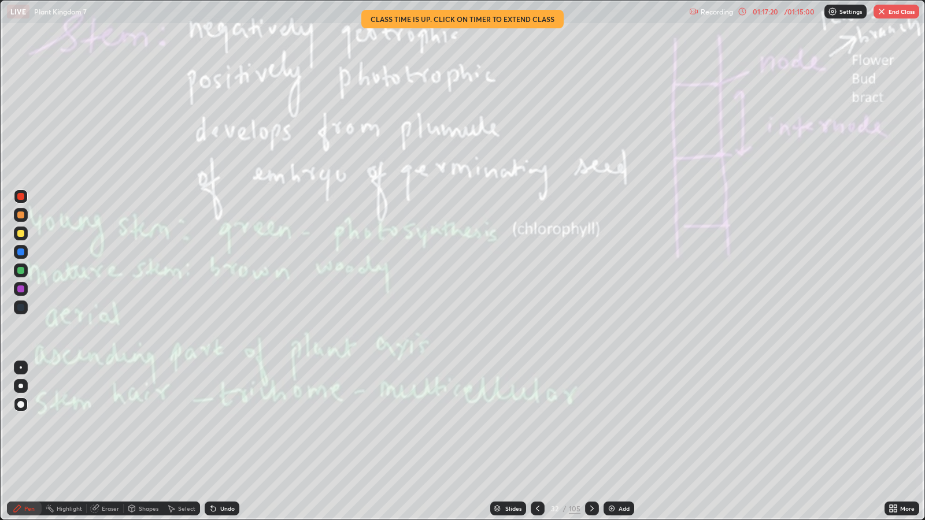
click at [592, 422] on icon at bounding box center [592, 508] width 9 height 9
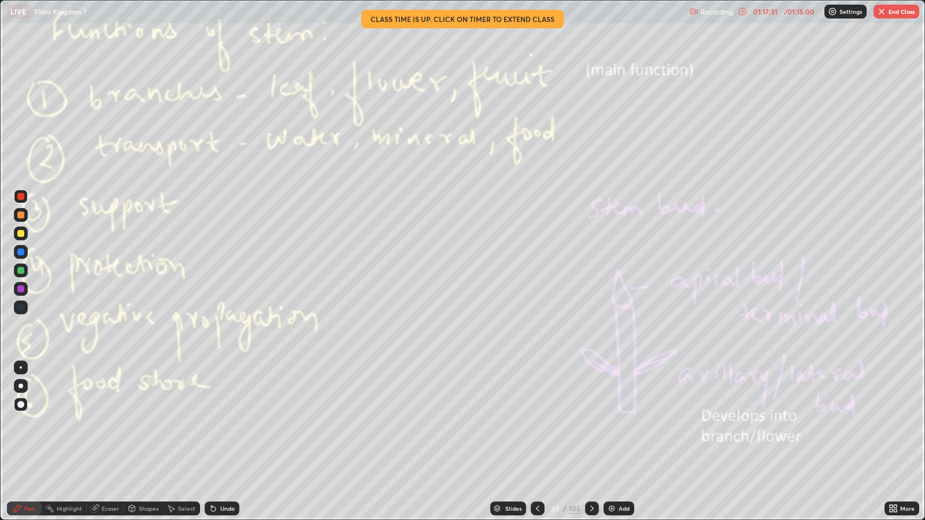
click at [590, 422] on icon at bounding box center [592, 508] width 9 height 9
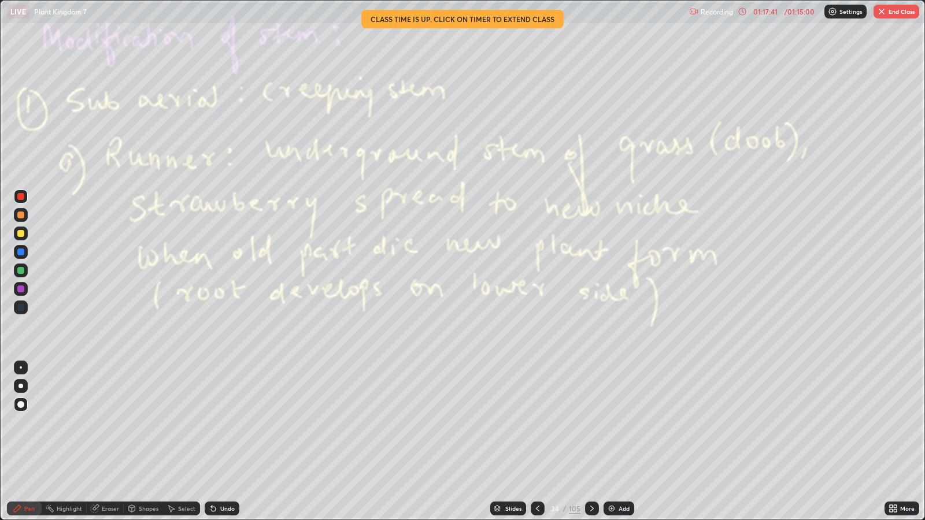
click at [590, 422] on icon at bounding box center [591, 509] width 3 height 6
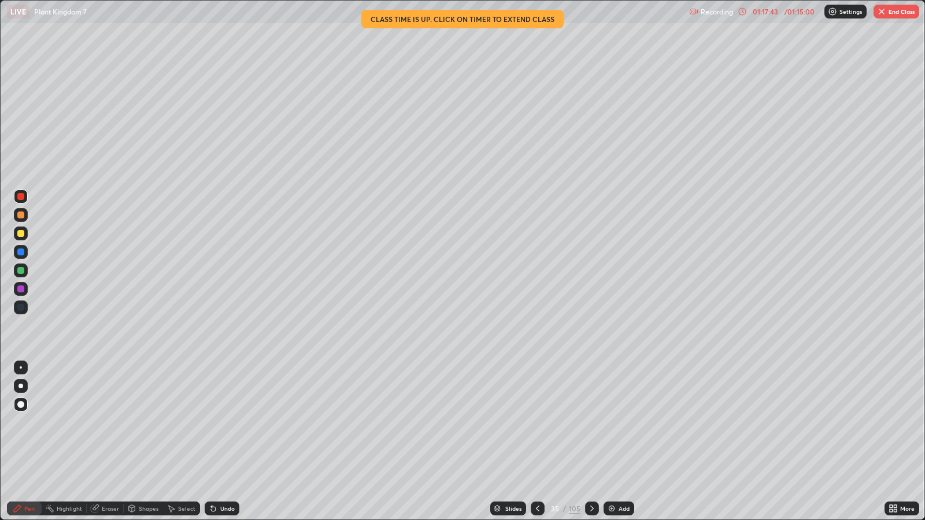
click at [538, 422] on icon at bounding box center [537, 508] width 9 height 9
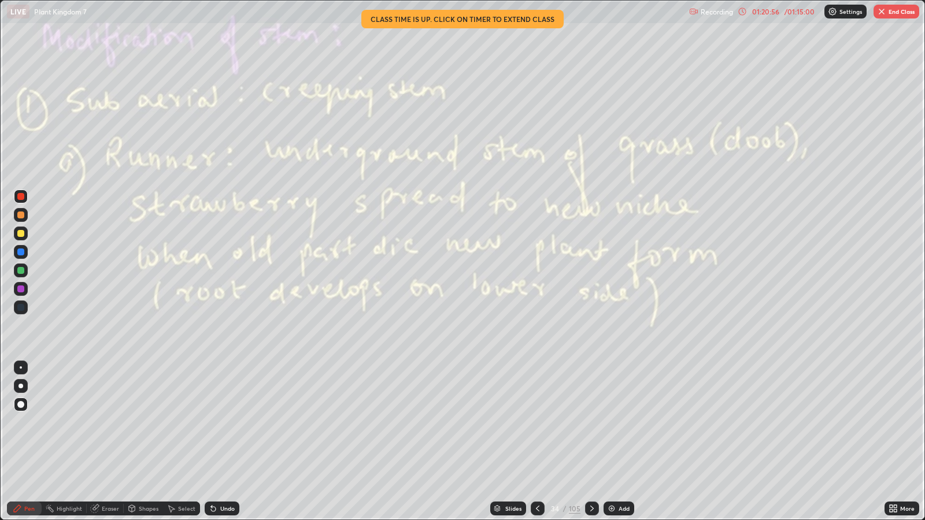
click at [891, 14] on button "End Class" at bounding box center [897, 12] width 46 height 14
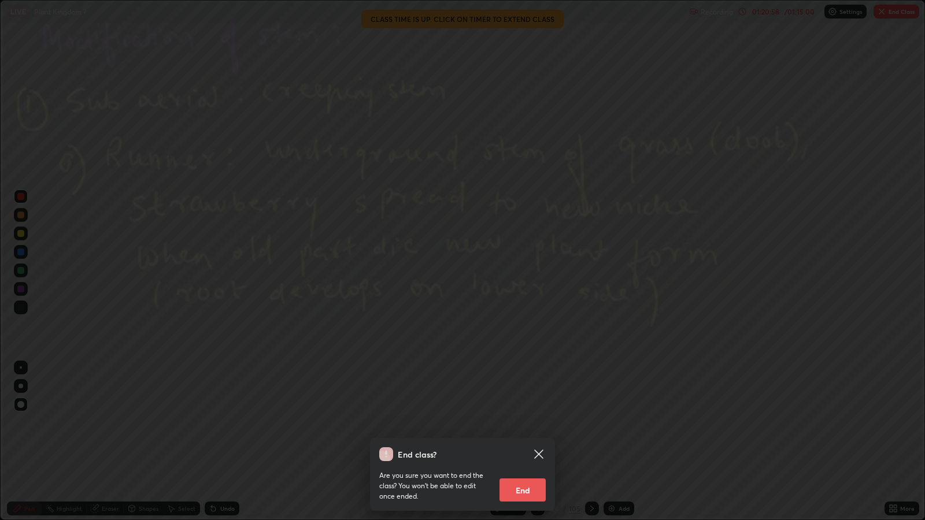
click at [527, 422] on button "End" at bounding box center [523, 490] width 46 height 23
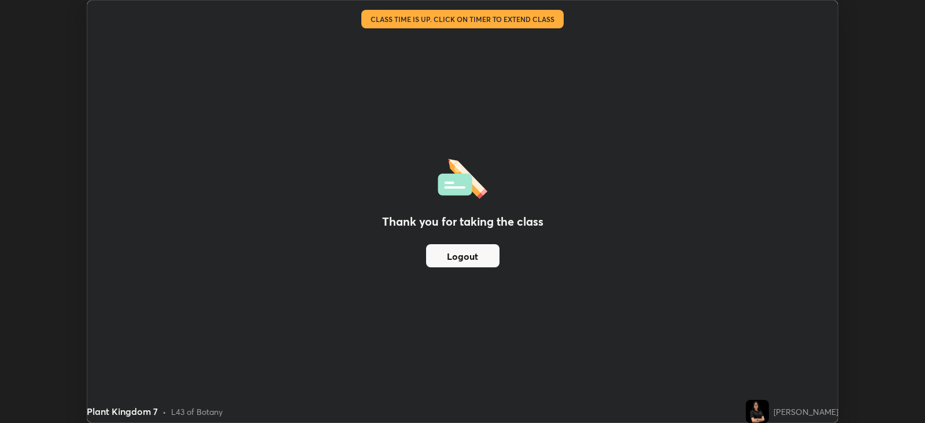
scroll to position [57408, 56906]
